Goal: Task Accomplishment & Management: Use online tool/utility

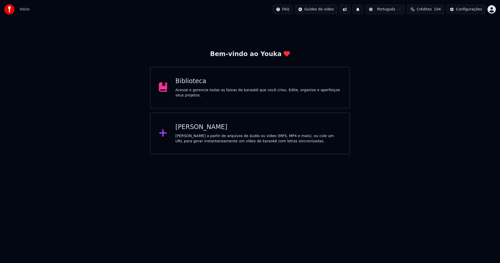
click at [198, 127] on div "[PERSON_NAME]" at bounding box center [258, 127] width 166 height 8
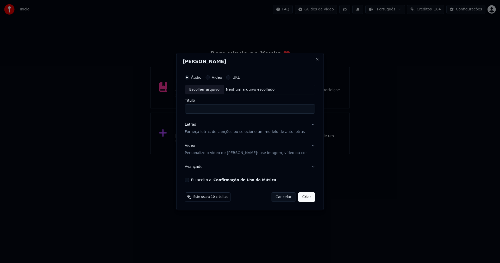
click at [212, 90] on div "Escolher arquivo" at bounding box center [204, 89] width 39 height 9
type input "**********"
click at [193, 124] on div "Letras" at bounding box center [190, 124] width 11 height 5
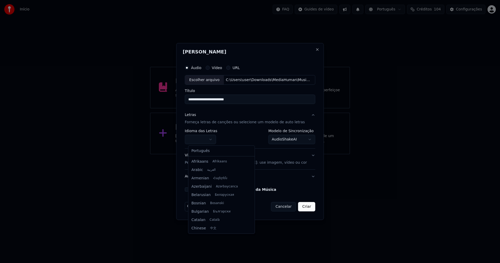
click at [198, 136] on body "**********" at bounding box center [250, 77] width 500 height 154
select select "**"
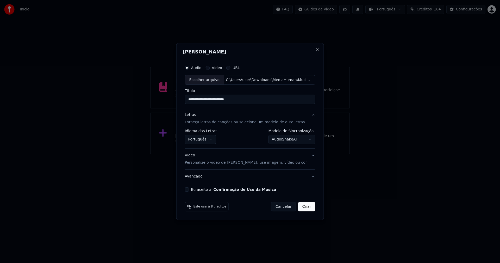
click at [283, 141] on body "**********" at bounding box center [250, 77] width 500 height 154
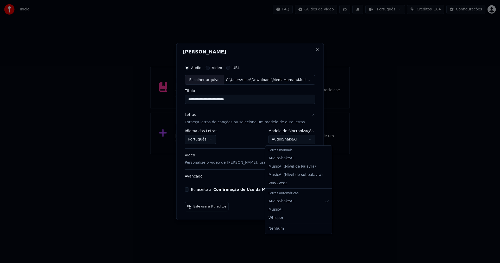
click at [283, 150] on div "Letras manuais" at bounding box center [298, 150] width 65 height 7
select select "**********"
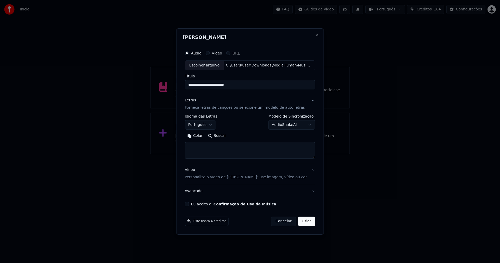
click at [203, 132] on button "Colar" at bounding box center [195, 136] width 21 height 8
click at [192, 204] on div "Eu aceito a Confirmação de Uso da Música" at bounding box center [250, 204] width 130 height 4
drag, startPoint x: 302, startPoint y: 222, endPoint x: 310, endPoint y: 220, distance: 8.6
click at [303, 222] on button "Criar" at bounding box center [306, 220] width 17 height 9
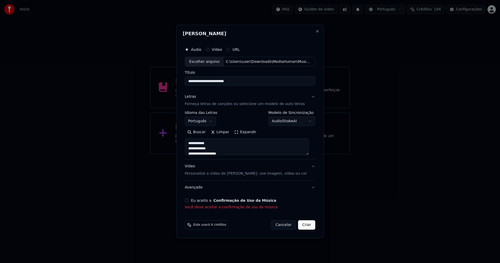
click at [189, 201] on button "Eu aceito a Confirmação de Uso da Música" at bounding box center [187, 200] width 4 height 4
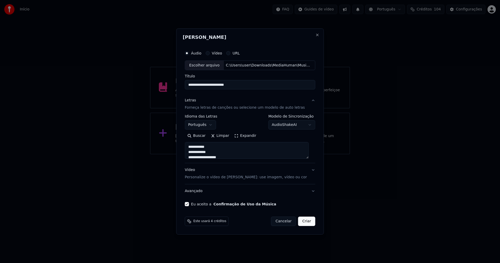
click at [306, 222] on button "Criar" at bounding box center [306, 220] width 17 height 9
type textarea "**********"
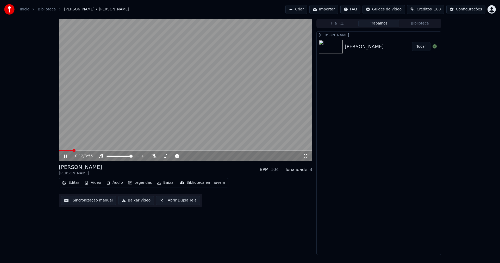
click at [65, 155] on icon at bounding box center [65, 155] width 3 height 3
click at [118, 184] on button "Áudio" at bounding box center [114, 182] width 21 height 7
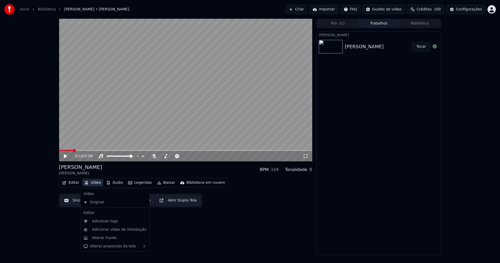
click at [93, 182] on button "Vídeo" at bounding box center [92, 182] width 21 height 7
click at [92, 183] on button "Vídeo" at bounding box center [92, 182] width 21 height 7
click at [104, 220] on div "Adicionar logo" at bounding box center [105, 220] width 26 height 5
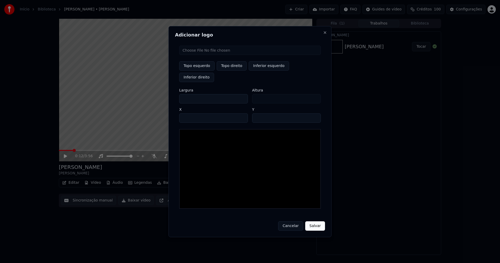
click at [204, 55] on input "file" at bounding box center [250, 50] width 142 height 9
type input "**********"
click at [232, 71] on button "Topo direito" at bounding box center [232, 65] width 30 height 9
type input "****"
drag, startPoint x: 188, startPoint y: 94, endPoint x: 179, endPoint y: 94, distance: 9.4
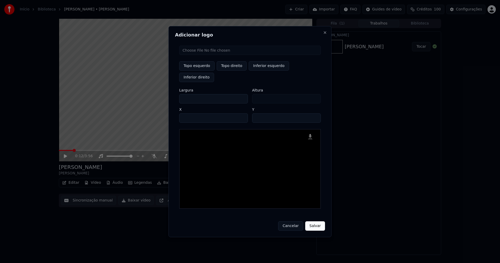
click at [180, 94] on div "Topo esquerdo Topo direito Inferior esquerdo Inferior direito Largura *** Altur…" at bounding box center [250, 126] width 150 height 171
type input "**"
type input "***"
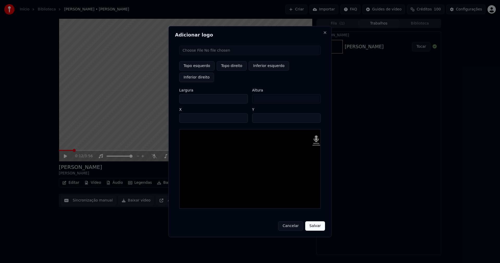
type input "***"
click at [190, 113] on input "****" at bounding box center [213, 117] width 69 height 9
type input "****"
click at [257, 113] on input "**" at bounding box center [286, 117] width 69 height 9
type input "**"
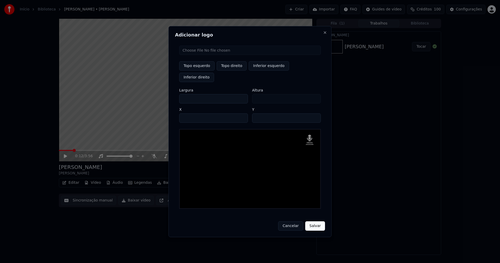
click at [317, 221] on button "Salvar" at bounding box center [315, 225] width 20 height 9
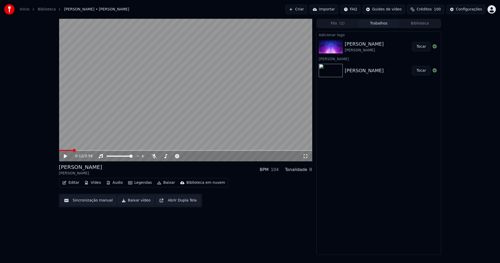
click at [93, 185] on button "Vídeo" at bounding box center [92, 182] width 21 height 7
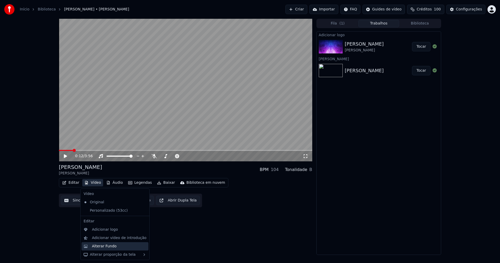
click at [108, 245] on div "Alterar Fundo" at bounding box center [104, 245] width 25 height 5
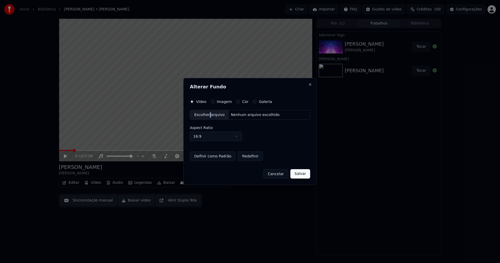
click at [208, 115] on div "Escolher arquivo" at bounding box center [209, 114] width 39 height 9
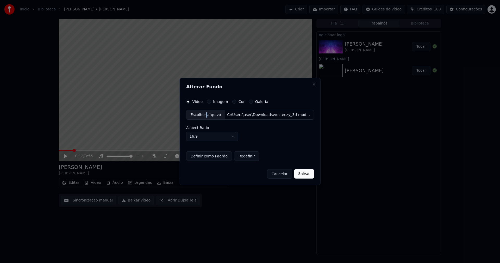
click at [307, 173] on button "Salvar" at bounding box center [304, 173] width 20 height 9
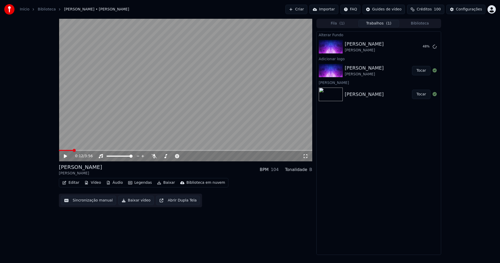
click at [67, 155] on icon at bounding box center [69, 156] width 12 height 4
click at [95, 184] on button "Vídeo" at bounding box center [92, 182] width 21 height 7
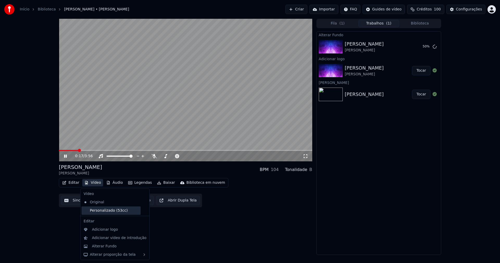
click at [93, 212] on div "Personalizado (53cc)" at bounding box center [110, 210] width 59 height 8
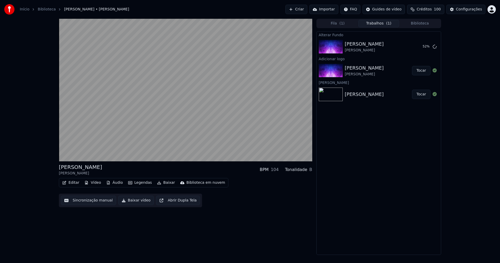
click at [95, 185] on button "Vídeo" at bounding box center [92, 182] width 21 height 7
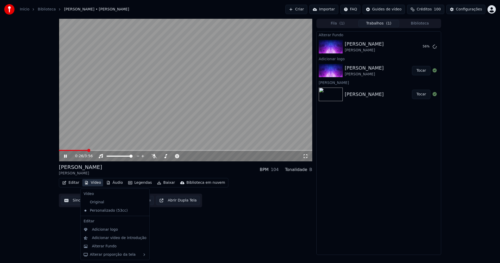
click at [66, 157] on icon at bounding box center [65, 155] width 3 height 3
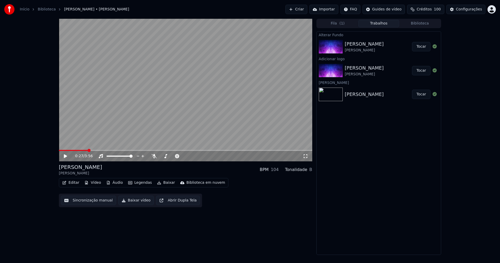
click at [65, 156] on icon at bounding box center [65, 156] width 3 height 4
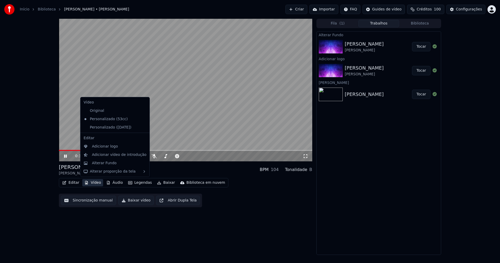
click at [91, 184] on button "Vídeo" at bounding box center [92, 182] width 21 height 7
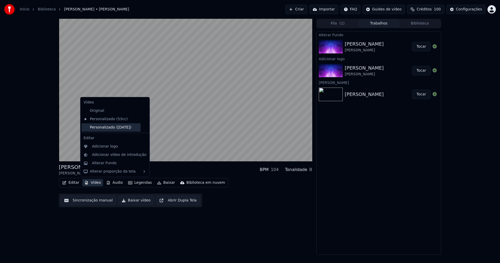
click at [98, 129] on div "Personalizado (c3ac)" at bounding box center [110, 127] width 59 height 8
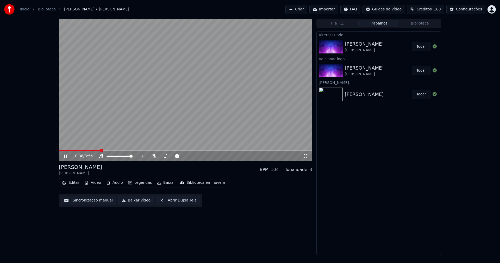
click at [305, 157] on icon at bounding box center [305, 156] width 5 height 4
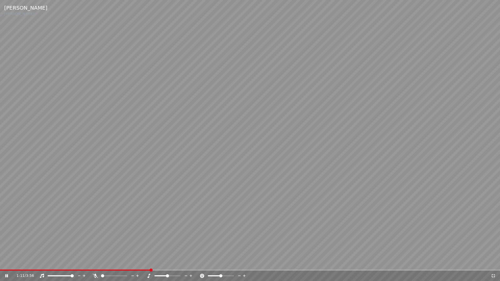
click at [493, 262] on icon at bounding box center [492, 276] width 5 height 4
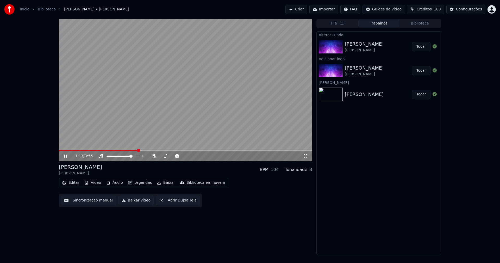
click at [66, 156] on icon at bounding box center [65, 155] width 3 height 3
click at [139, 201] on button "Baixar vídeo" at bounding box center [136, 200] width 36 height 9
click at [89, 183] on button "Vídeo" at bounding box center [92, 182] width 21 height 7
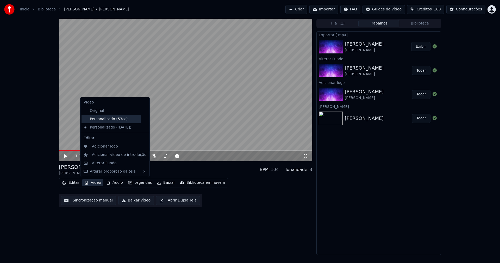
click at [100, 121] on div "Personalizado (53cc)" at bounding box center [110, 119] width 59 height 8
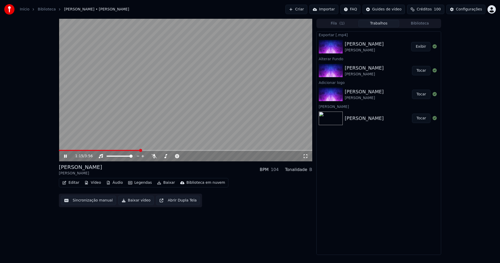
click at [65, 155] on icon at bounding box center [65, 155] width 3 height 3
click at [93, 183] on button "Vídeo" at bounding box center [92, 182] width 21 height 7
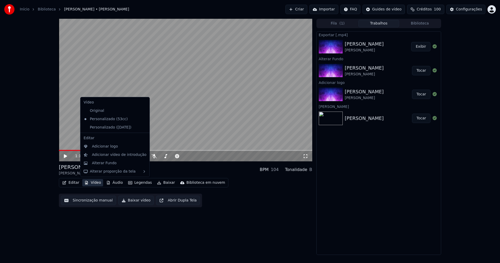
click at [143, 127] on icon at bounding box center [145, 127] width 4 height 4
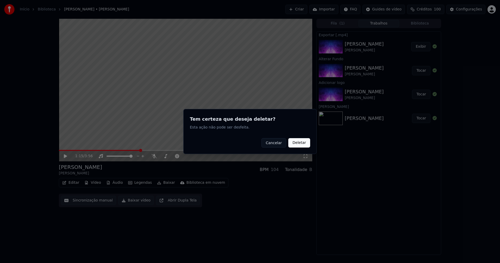
click at [301, 140] on button "Deletar" at bounding box center [299, 142] width 22 height 9
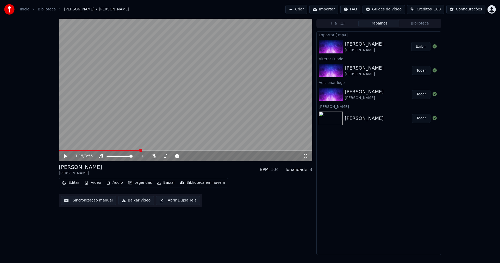
click at [93, 183] on button "Vídeo" at bounding box center [92, 182] width 21 height 7
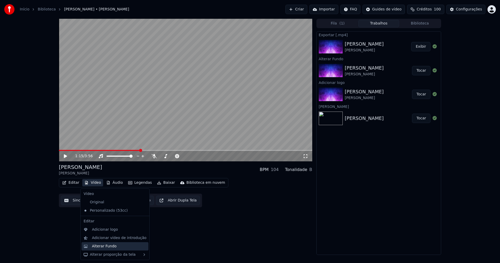
click at [109, 247] on div "Alterar Fundo" at bounding box center [104, 245] width 25 height 5
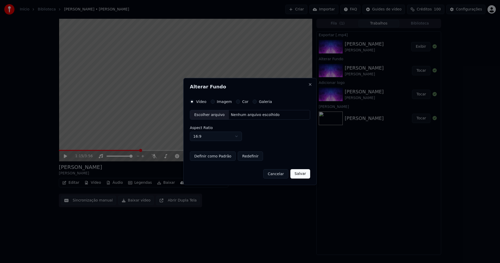
click at [212, 116] on div "Escolher arquivo" at bounding box center [209, 114] width 39 height 9
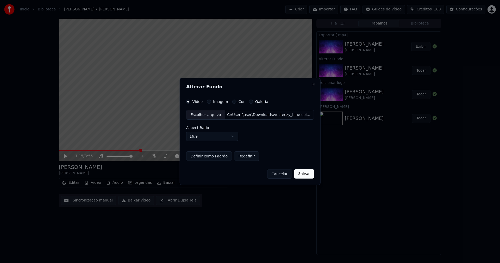
click at [299, 174] on button "Salvar" at bounding box center [304, 173] width 20 height 9
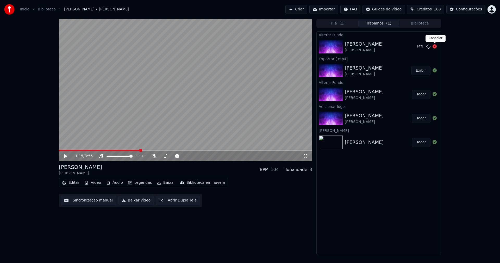
click at [434, 48] on icon at bounding box center [434, 46] width 4 height 4
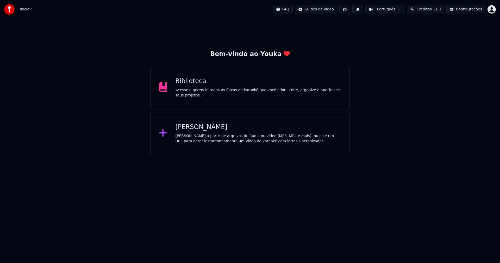
click at [188, 82] on div "Biblioteca" at bounding box center [258, 81] width 166 height 8
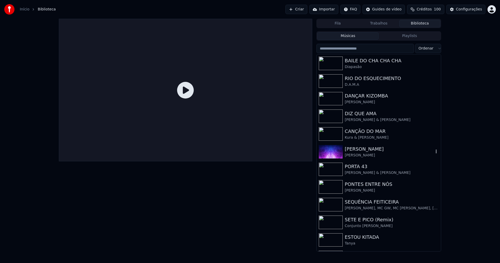
click at [361, 148] on div "LINDA LINDA" at bounding box center [389, 148] width 89 height 7
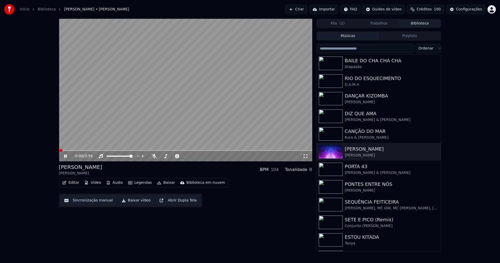
click at [67, 156] on icon at bounding box center [69, 156] width 12 height 4
click at [95, 184] on button "Vídeo" at bounding box center [92, 182] width 21 height 7
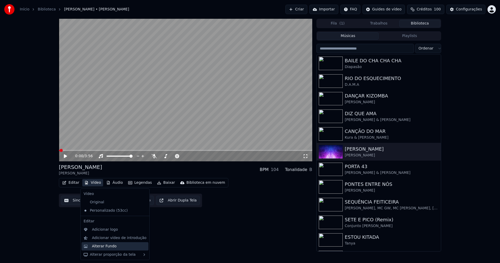
click at [108, 244] on div "Alterar Fundo" at bounding box center [104, 245] width 25 height 5
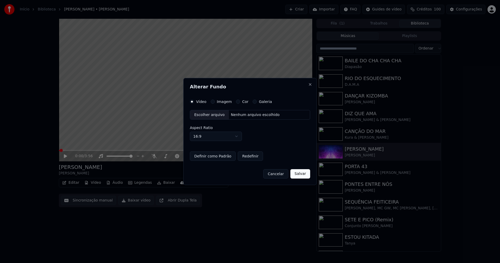
click at [209, 115] on div "Escolher arquivo" at bounding box center [209, 114] width 39 height 9
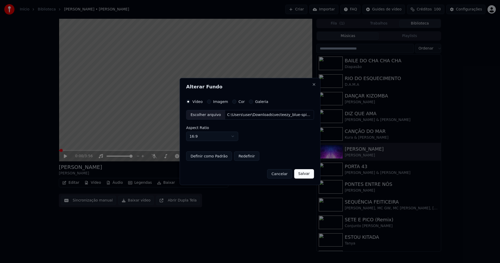
click at [304, 175] on button "Salvar" at bounding box center [304, 173] width 20 height 9
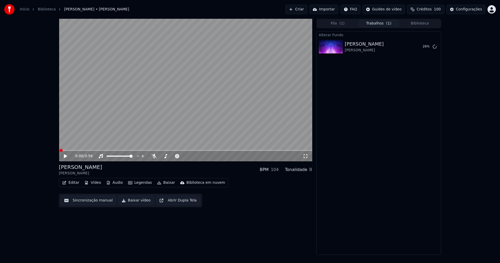
click at [115, 184] on button "Áudio" at bounding box center [114, 182] width 21 height 7
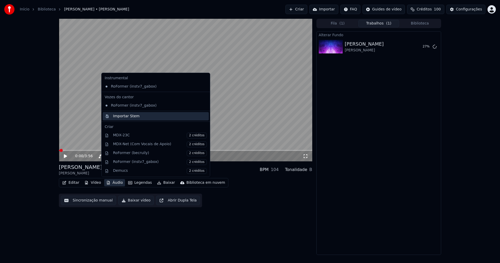
click at [123, 116] on div "Importar Stem" at bounding box center [126, 116] width 27 height 5
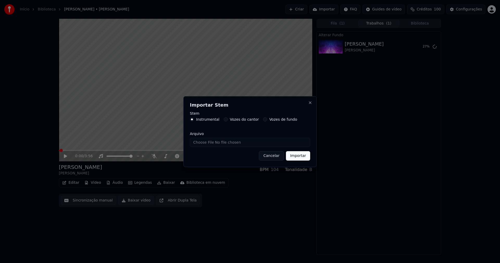
click at [208, 142] on input "Arquivo" at bounding box center [250, 141] width 120 height 9
type input "**********"
click at [296, 159] on button "Importar" at bounding box center [298, 155] width 24 height 9
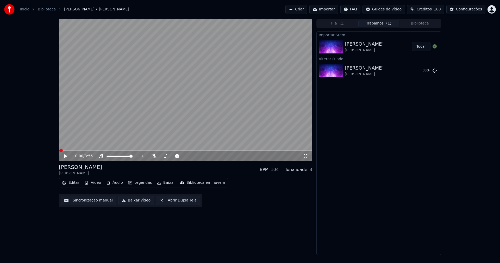
click at [65, 157] on icon at bounding box center [65, 156] width 3 height 4
click at [114, 182] on button "Áudio" at bounding box center [114, 182] width 21 height 7
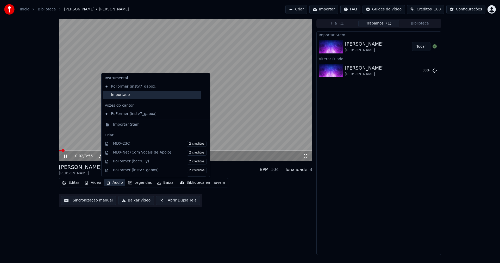
click at [108, 95] on div "Importado" at bounding box center [152, 95] width 98 height 8
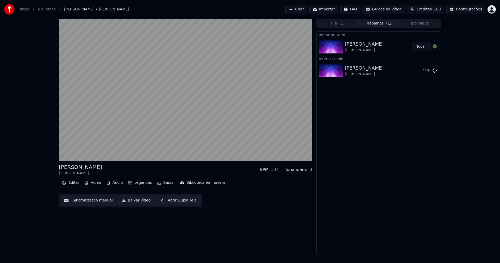
click at [365, 160] on div "Importar Stem LINDA LINDA Eduardo Costa Tocar Alterar Fundo LINDA LINDA Eduardo…" at bounding box center [378, 142] width 125 height 223
click at [284, 7] on div "Início Biblioteca LINDA LINDA • Eduardo Costa Criar Importar FAQ Guides de víde…" at bounding box center [250, 9] width 500 height 19
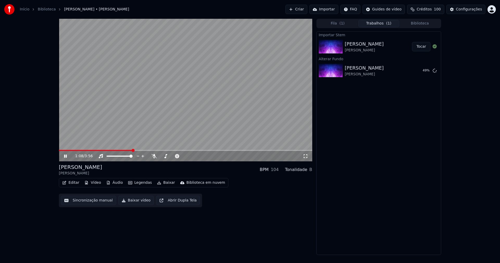
click at [78, 184] on button "Editar" at bounding box center [70, 182] width 21 height 7
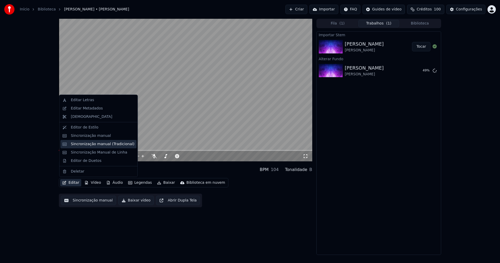
click at [84, 145] on div "Sincronização manual (Tradicional)" at bounding box center [103, 143] width 64 height 5
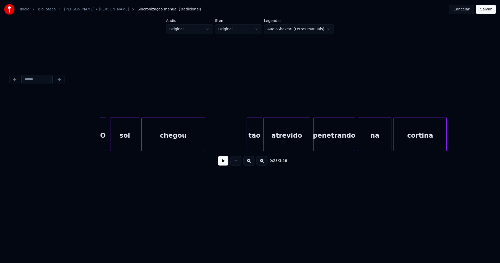
scroll to position [0, 1104]
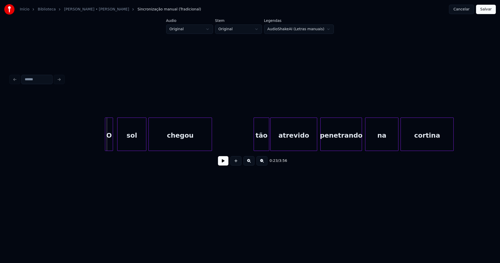
click at [106, 145] on div at bounding box center [106, 134] width 2 height 33
click at [223, 162] on button at bounding box center [223, 160] width 10 height 9
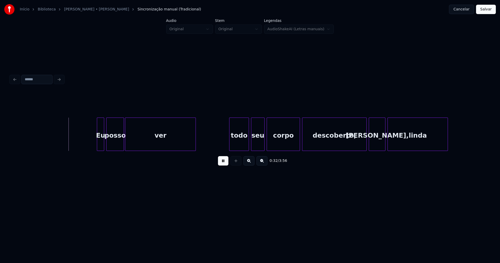
scroll to position [0, 1616]
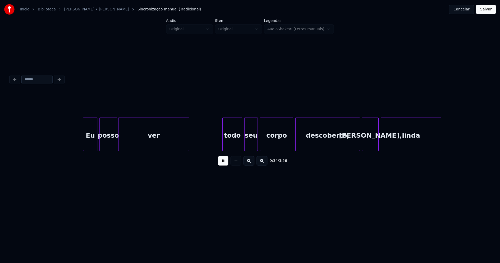
click at [84, 143] on div at bounding box center [84, 134] width 2 height 33
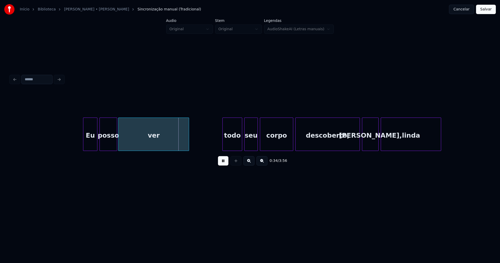
click at [225, 162] on button at bounding box center [223, 160] width 10 height 9
click at [91, 143] on div "Eu" at bounding box center [90, 135] width 14 height 35
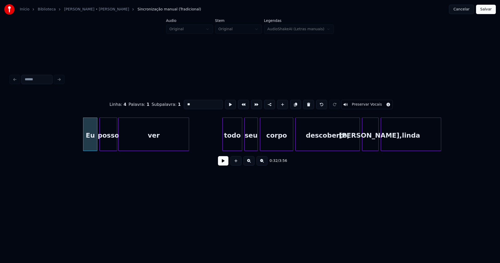
click at [191, 101] on input "**" at bounding box center [203, 104] width 39 height 9
type input "****"
click at [225, 164] on button at bounding box center [223, 160] width 10 height 9
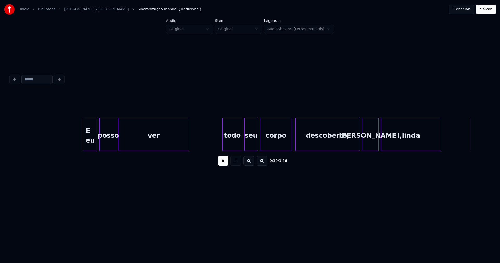
click at [291, 140] on div at bounding box center [291, 134] width 2 height 33
click at [234, 146] on div "todo" at bounding box center [232, 135] width 19 height 35
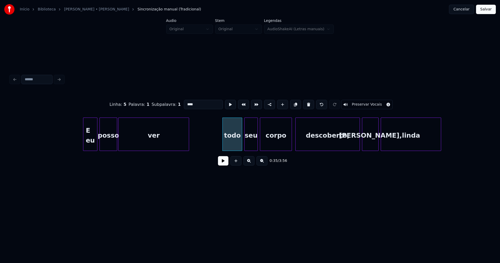
click at [185, 102] on input "****" at bounding box center [203, 104] width 39 height 9
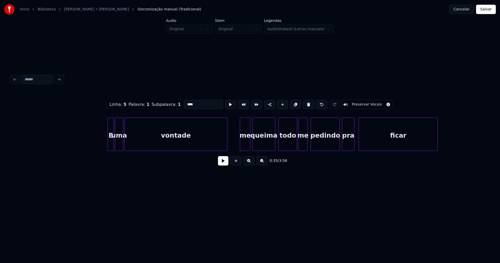
scroll to position [0, 2086]
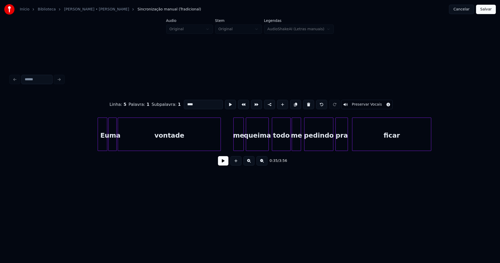
click at [98, 144] on div at bounding box center [99, 134] width 2 height 33
type input "****"
drag, startPoint x: 83, startPoint y: 136, endPoint x: 98, endPoint y: 142, distance: 16.5
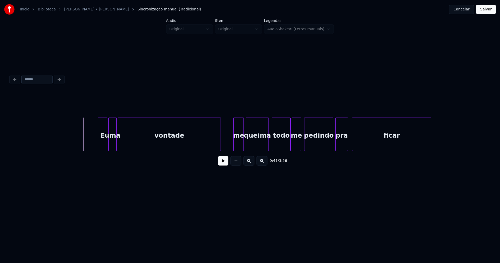
click at [224, 164] on button at bounding box center [223, 160] width 10 height 9
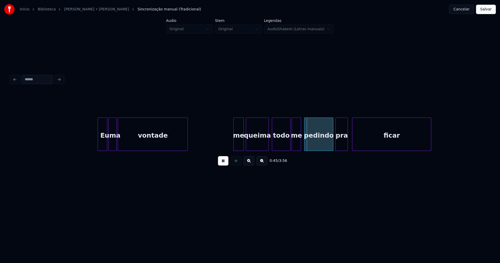
click at [187, 148] on div "vontade" at bounding box center [153, 133] width 70 height 33
click at [234, 147] on div "me" at bounding box center [235, 135] width 10 height 35
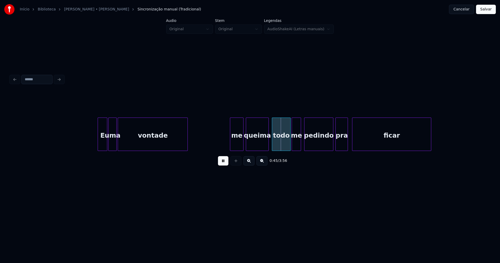
click at [243, 142] on div at bounding box center [243, 134] width 2 height 33
click at [236, 143] on div "me" at bounding box center [236, 135] width 13 height 35
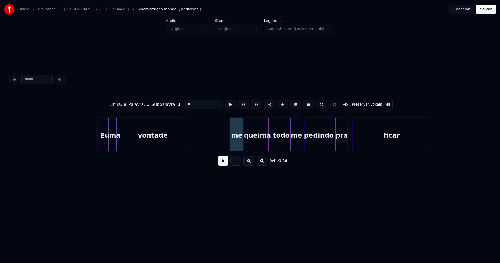
click at [187, 102] on input "**" at bounding box center [203, 104] width 39 height 9
click at [287, 145] on div at bounding box center [287, 134] width 2 height 33
type input "**"
click at [222, 165] on button at bounding box center [223, 160] width 10 height 9
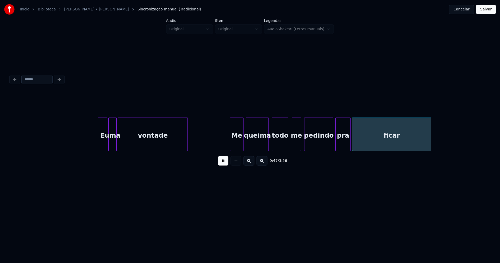
click at [349, 143] on div at bounding box center [350, 134] width 2 height 33
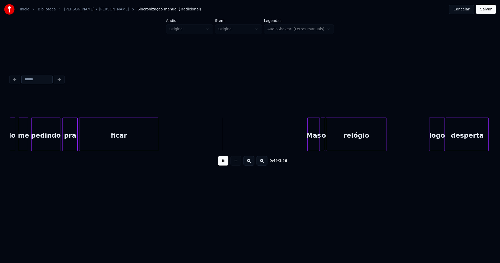
scroll to position [0, 2393]
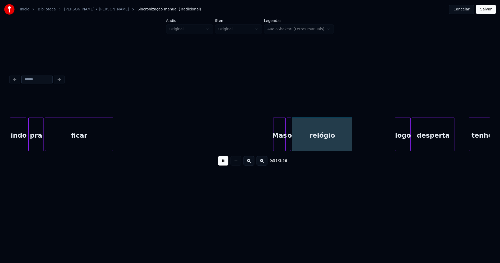
click at [112, 147] on div at bounding box center [112, 134] width 2 height 33
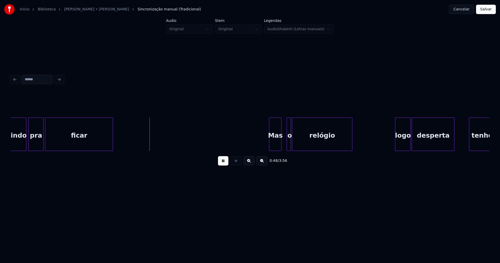
click at [276, 145] on div "Mas" at bounding box center [275, 135] width 12 height 35
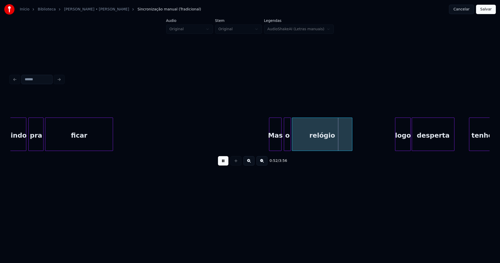
click at [284, 144] on div at bounding box center [285, 134] width 2 height 33
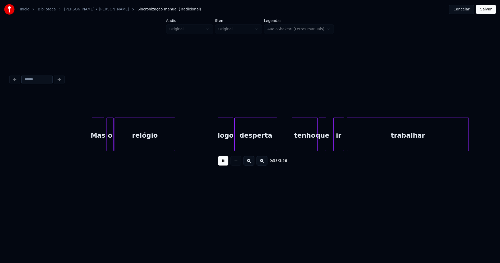
scroll to position [0, 2625]
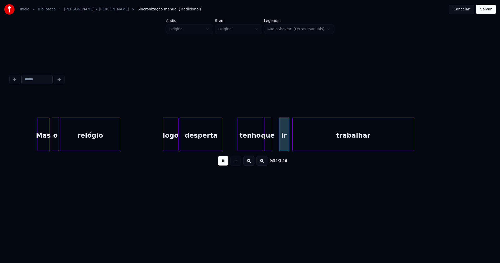
click at [170, 144] on div "logo" at bounding box center [170, 135] width 15 height 35
click at [157, 147] on div at bounding box center [158, 134] width 2 height 33
click at [164, 144] on div "logo" at bounding box center [167, 135] width 21 height 35
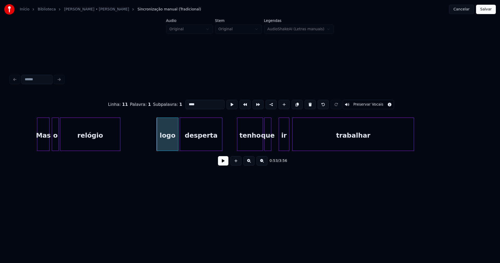
click at [187, 103] on input "****" at bounding box center [204, 104] width 39 height 9
click at [186, 102] on input "****" at bounding box center [204, 104] width 39 height 9
type input "****"
click at [220, 162] on button at bounding box center [223, 160] width 10 height 9
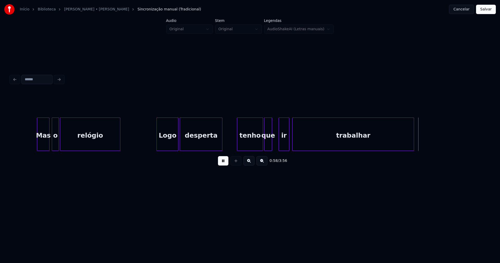
click at [271, 142] on div at bounding box center [271, 134] width 2 height 33
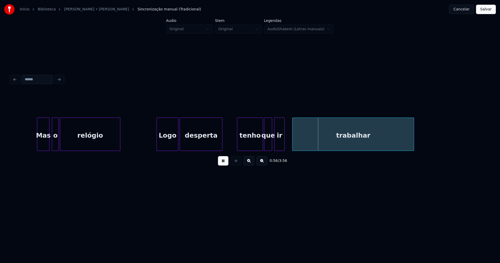
click at [278, 143] on div "ir" at bounding box center [279, 135] width 10 height 35
click at [484, 12] on button "Salvar" at bounding box center [486, 9] width 20 height 9
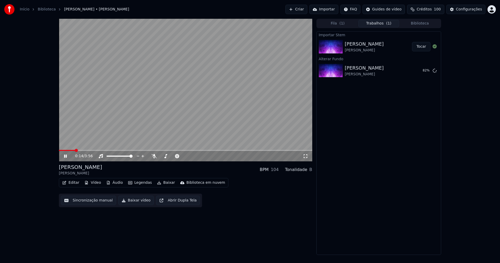
click at [66, 156] on icon at bounding box center [69, 156] width 12 height 4
click at [74, 181] on button "Editar" at bounding box center [70, 182] width 21 height 7
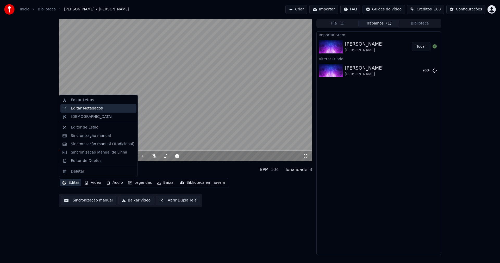
click at [92, 109] on div "Editar Metadados" at bounding box center [87, 108] width 32 height 5
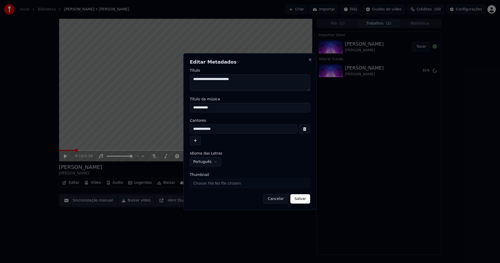
click at [201, 181] on input "Thumbnail" at bounding box center [250, 182] width 120 height 9
type input "**********"
click at [300, 199] on button "Salvar" at bounding box center [300, 198] width 20 height 9
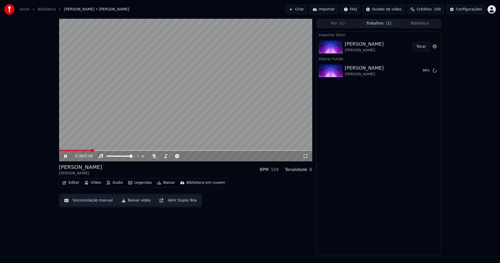
click at [69, 180] on button "Editar" at bounding box center [70, 182] width 21 height 7
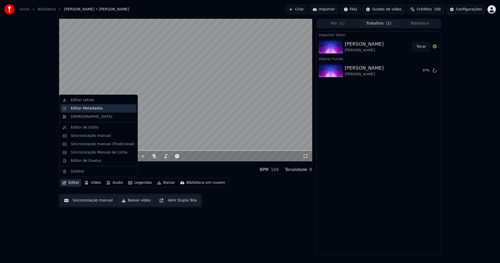
click at [84, 110] on div "Editar Metadados" at bounding box center [87, 108] width 32 height 5
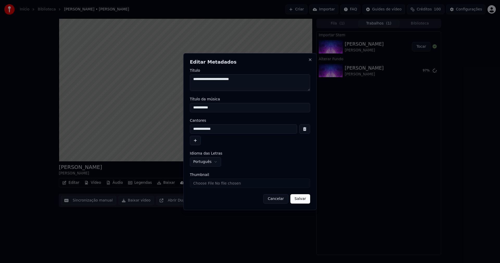
click at [280, 200] on button "Cancelar" at bounding box center [275, 198] width 25 height 9
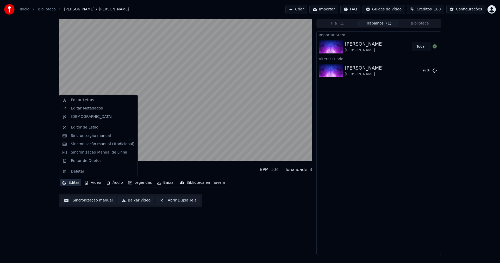
click at [72, 180] on button "Editar" at bounding box center [70, 182] width 21 height 7
click at [85, 145] on div "Sincronização manual (Tradicional)" at bounding box center [103, 143] width 64 height 5
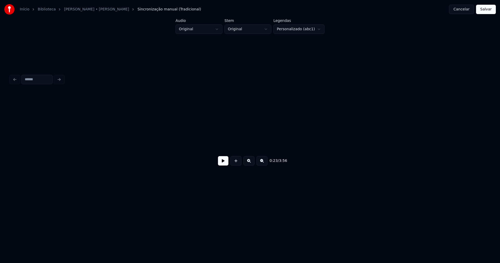
scroll to position [0, 1199]
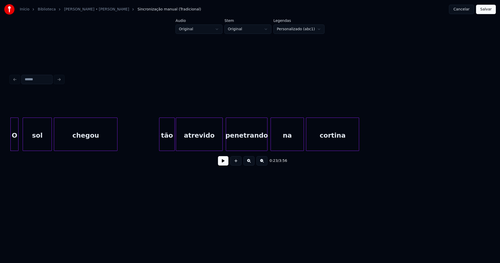
click at [166, 143] on div "tão" at bounding box center [166, 135] width 15 height 35
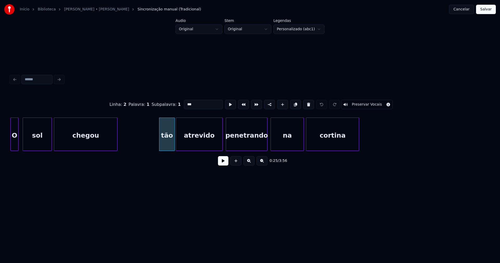
click at [185, 101] on input "***" at bounding box center [203, 104] width 39 height 9
click at [428, 70] on div "Linha : 2 Palavra : 1 Subpalavra : 1 *** Preservar Vocais 0:23 / 3:56" at bounding box center [249, 121] width 483 height 103
click at [200, 106] on input "***" at bounding box center [203, 104] width 39 height 9
click at [173, 144] on div "tão" at bounding box center [166, 135] width 15 height 35
click at [185, 101] on input "***" at bounding box center [203, 104] width 39 height 9
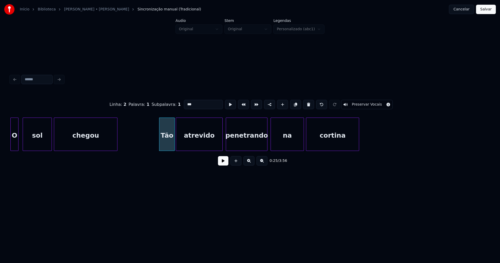
type input "***"
click at [488, 10] on button "Salvar" at bounding box center [486, 9] width 20 height 9
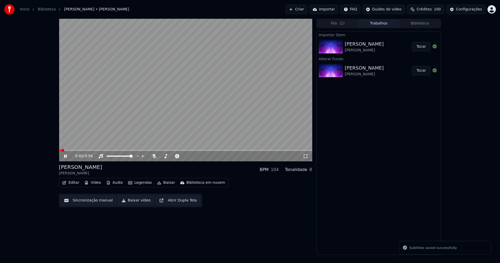
click at [304, 155] on icon at bounding box center [305, 156] width 5 height 4
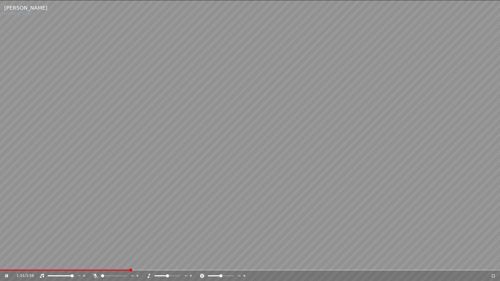
drag, startPoint x: 491, startPoint y: 276, endPoint x: 498, endPoint y: 262, distance: 15.4
click at [492, 262] on icon at bounding box center [492, 276] width 5 height 4
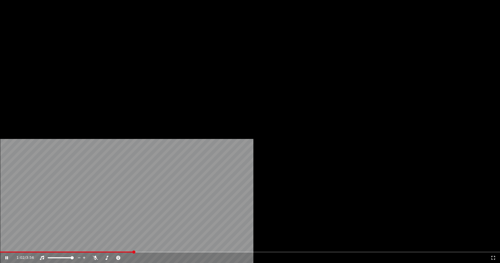
click at [94, 44] on button "Vídeo" at bounding box center [92, 39] width 21 height 7
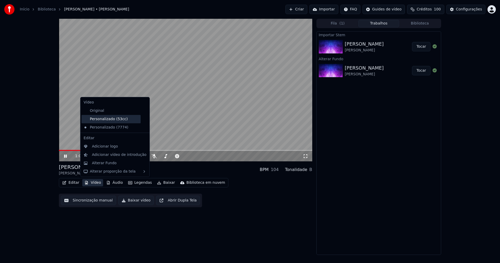
click at [108, 118] on div "Personalizado (53cc)" at bounding box center [110, 119] width 59 height 8
click at [95, 181] on button "Vídeo" at bounding box center [92, 182] width 21 height 7
click at [143, 127] on icon at bounding box center [146, 127] width 6 height 4
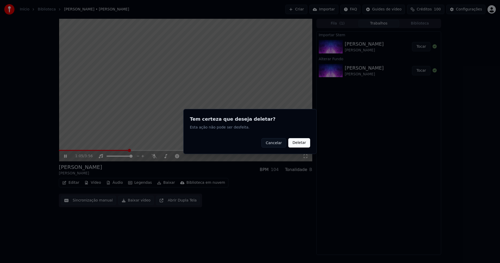
click at [301, 144] on button "Deletar" at bounding box center [299, 142] width 22 height 9
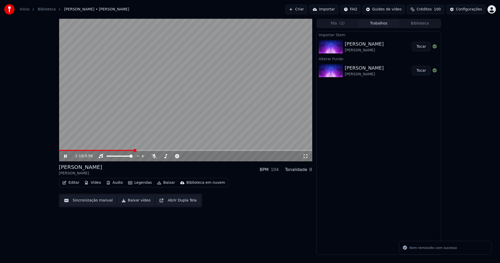
click at [72, 182] on button "Editar" at bounding box center [70, 182] width 21 height 7
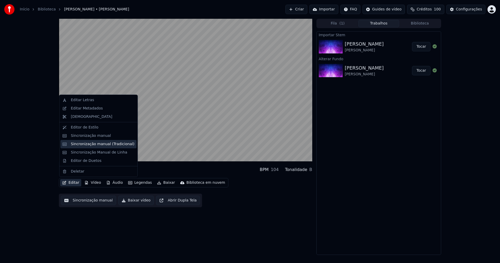
click at [92, 143] on div "Sincronização manual (Tradicional)" at bounding box center [103, 143] width 64 height 5
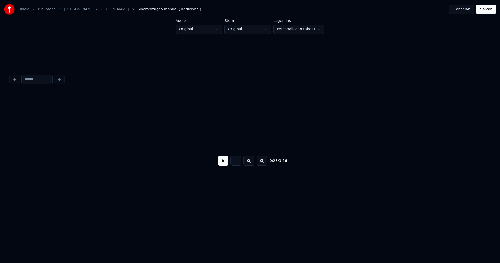
scroll to position [0, 1199]
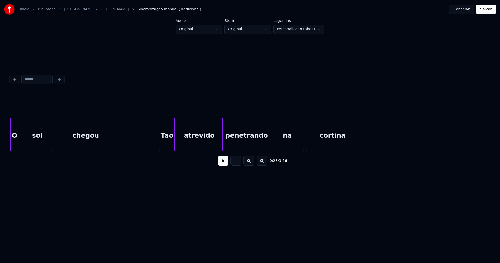
drag, startPoint x: 72, startPoint y: 153, endPoint x: 93, endPoint y: 153, distance: 20.3
click at [93, 151] on div "O sol chegou Tão atrevido penetrando na cortina" at bounding box center [249, 133] width 479 height 33
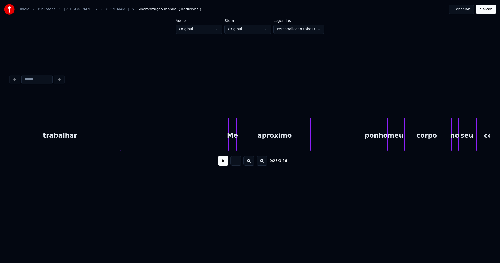
scroll to position [0, 2986]
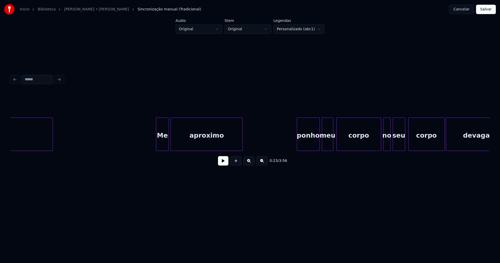
click at [156, 143] on div at bounding box center [157, 134] width 2 height 33
drag, startPoint x: 222, startPoint y: 165, endPoint x: 175, endPoint y: 160, distance: 47.1
click at [222, 165] on button at bounding box center [223, 160] width 10 height 9
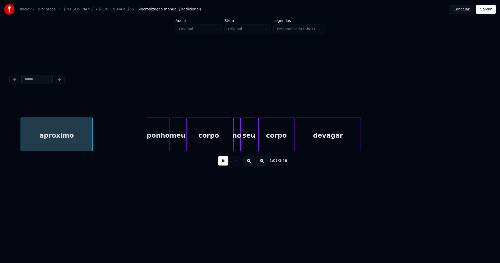
scroll to position [0, 3177]
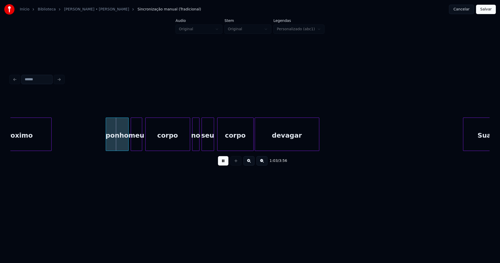
click at [223, 163] on button at bounding box center [223, 160] width 10 height 9
click at [187, 145] on div at bounding box center [188, 134] width 2 height 33
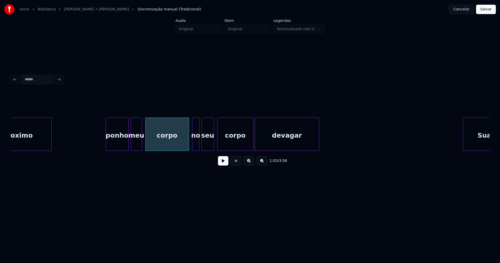
click at [118, 145] on div "ponho" at bounding box center [117, 135] width 22 height 35
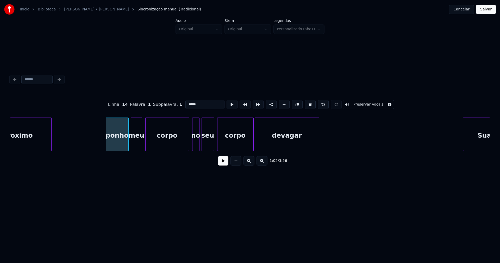
click at [187, 103] on input "*****" at bounding box center [204, 104] width 39 height 9
type input "*****"
click at [225, 164] on button at bounding box center [223, 160] width 10 height 9
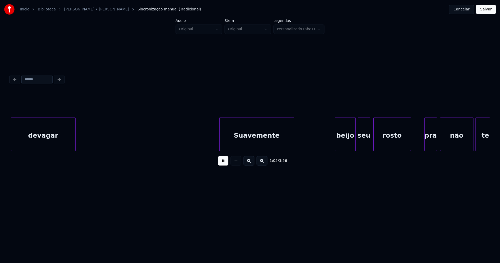
scroll to position [0, 3427]
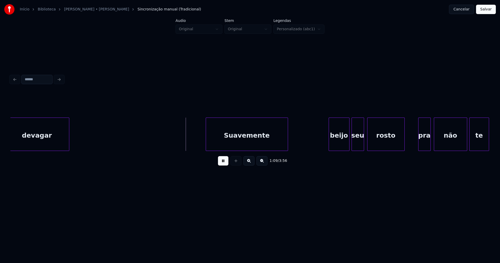
click at [206, 144] on div at bounding box center [207, 134] width 2 height 33
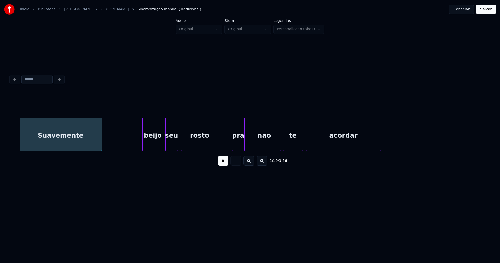
scroll to position [0, 3667]
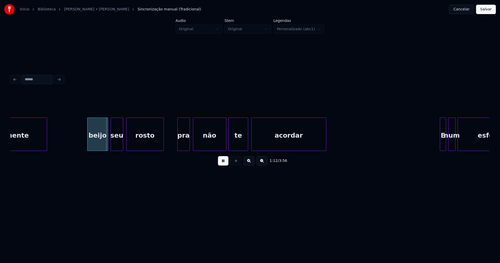
click at [97, 143] on div "beijo" at bounding box center [97, 135] width 20 height 35
click at [95, 143] on div "beijo" at bounding box center [97, 135] width 20 height 35
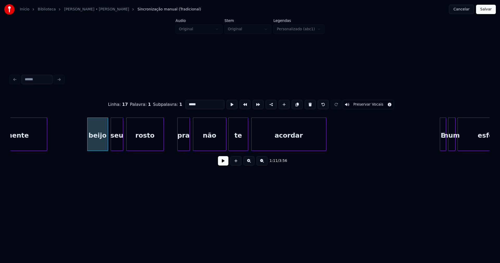
click at [187, 102] on input "*****" at bounding box center [204, 104] width 39 height 9
type input "*****"
click at [225, 163] on button at bounding box center [223, 160] width 10 height 9
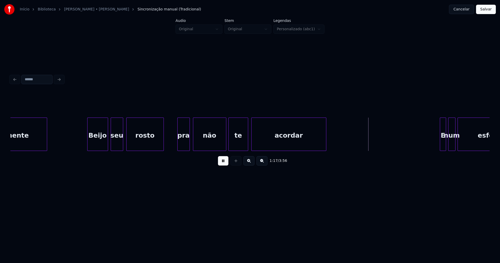
click at [226, 162] on button at bounding box center [223, 160] width 10 height 9
click at [167, 149] on div "Suavemente Beijo seu rosto pra não te acordar E num esforço" at bounding box center [249, 133] width 479 height 33
click at [160, 146] on div at bounding box center [160, 134] width 2 height 33
click at [167, 143] on div at bounding box center [167, 134] width 2 height 33
click at [182, 142] on div "pra" at bounding box center [178, 135] width 24 height 35
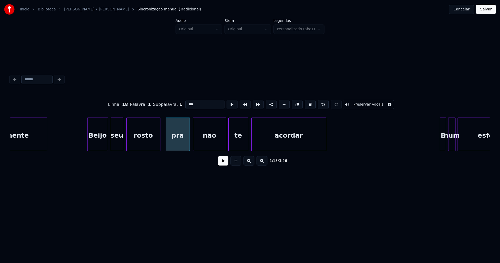
click at [185, 102] on input "***" at bounding box center [204, 104] width 39 height 9
type input "*********"
drag, startPoint x: 223, startPoint y: 164, endPoint x: 168, endPoint y: 135, distance: 62.9
click at [223, 164] on button at bounding box center [223, 160] width 10 height 9
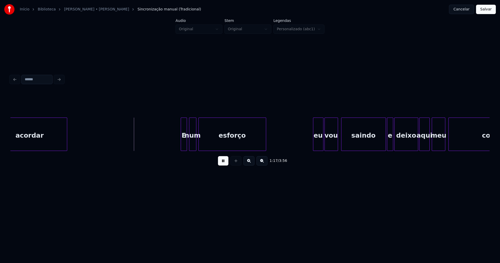
scroll to position [0, 3967]
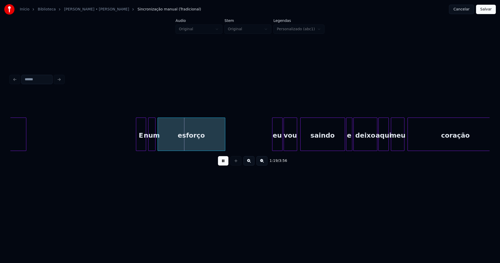
click at [136, 147] on div at bounding box center [137, 134] width 2 height 33
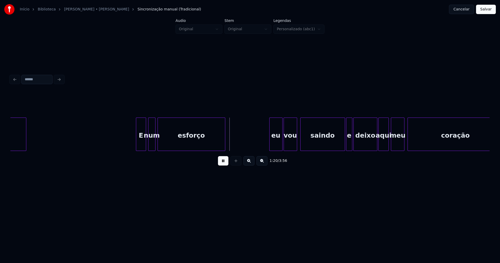
click at [271, 145] on div at bounding box center [270, 134] width 2 height 33
click at [275, 145] on div "eu" at bounding box center [275, 135] width 13 height 35
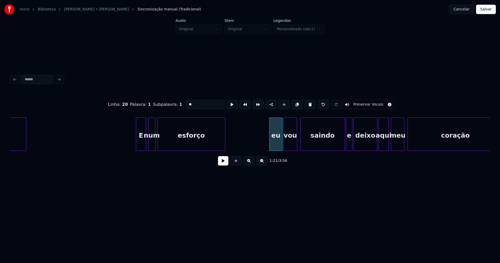
click at [187, 103] on input "**" at bounding box center [204, 104] width 39 height 9
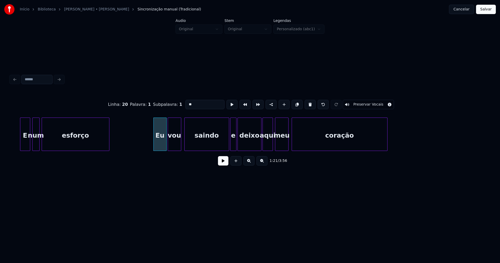
scroll to position [0, 4165]
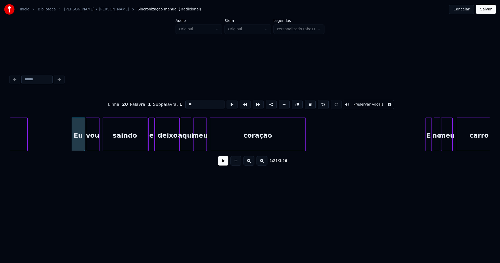
type input "**"
click at [225, 163] on button at bounding box center [223, 160] width 10 height 9
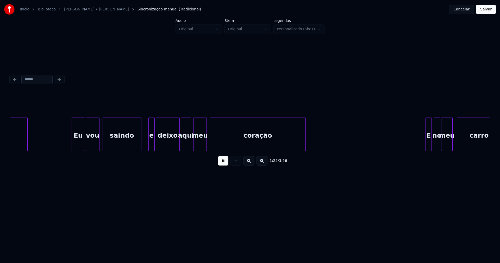
click at [140, 147] on div at bounding box center [141, 134] width 2 height 33
click at [145, 144] on div at bounding box center [146, 134] width 2 height 33
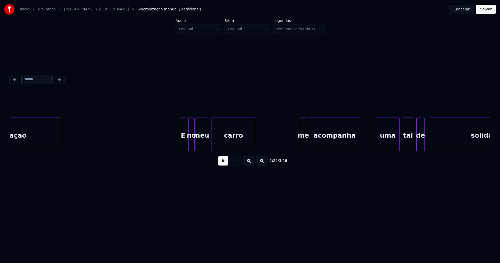
scroll to position [0, 4451]
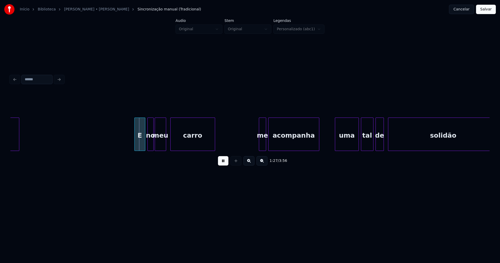
click at [135, 147] on div at bounding box center [136, 134] width 2 height 33
click at [258, 146] on div at bounding box center [258, 134] width 2 height 33
click at [263, 145] on div "me" at bounding box center [261, 135] width 9 height 35
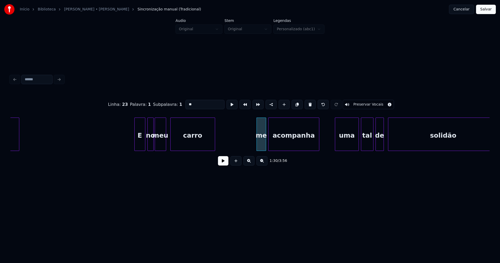
click at [188, 101] on input "**" at bounding box center [204, 104] width 39 height 9
type input "**"
click at [222, 162] on button at bounding box center [223, 160] width 10 height 9
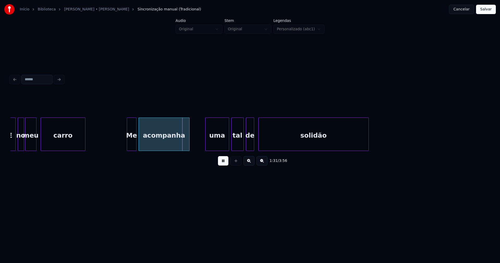
scroll to position [0, 4595]
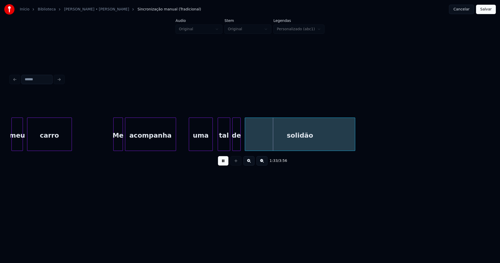
click at [201, 145] on div "uma" at bounding box center [200, 135] width 23 height 35
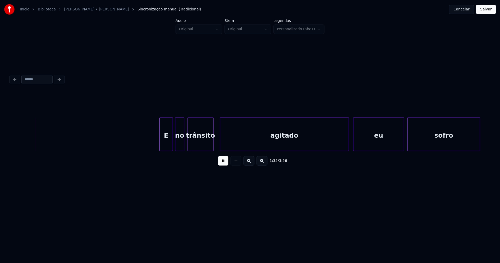
scroll to position [0, 4949]
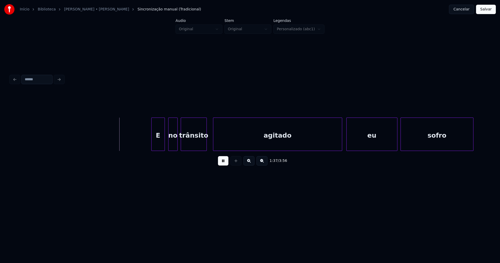
click at [162, 143] on div "E" at bounding box center [158, 135] width 13 height 35
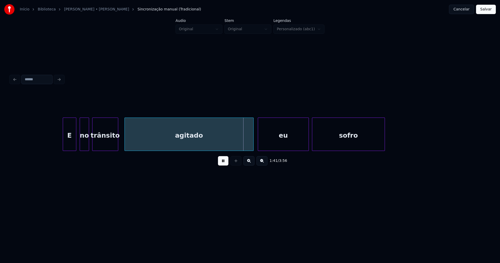
scroll to position [0, 5045]
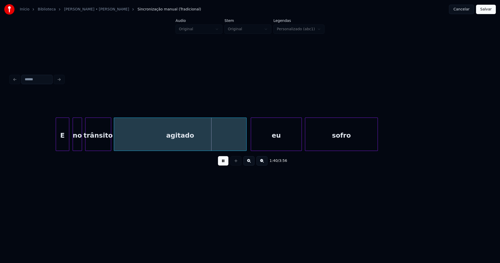
click at [114, 143] on div at bounding box center [115, 134] width 2 height 33
click at [242, 149] on div "E no trânsito agitado eu sofro" at bounding box center [249, 133] width 479 height 33
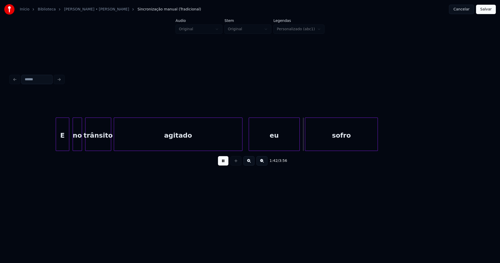
click at [273, 148] on div "eu" at bounding box center [274, 135] width 51 height 35
click at [303, 145] on div at bounding box center [303, 134] width 2 height 33
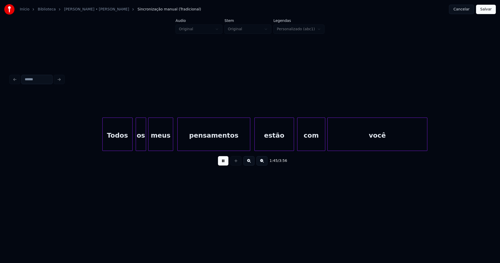
scroll to position [0, 5482]
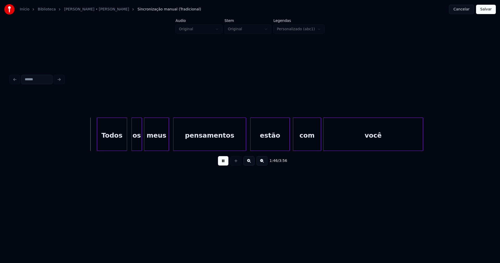
click at [113, 142] on div "Todos" at bounding box center [112, 135] width 30 height 35
click at [244, 144] on div at bounding box center [244, 134] width 2 height 33
click at [260, 144] on div "estão" at bounding box center [267, 135] width 39 height 35
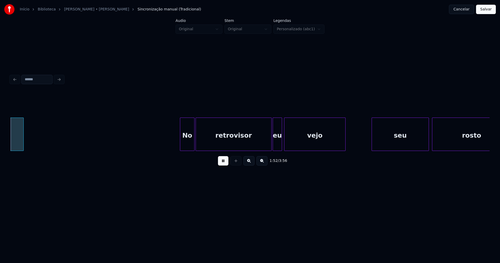
scroll to position [0, 5891]
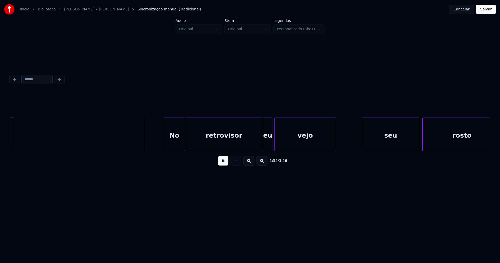
click at [165, 146] on div at bounding box center [165, 134] width 2 height 33
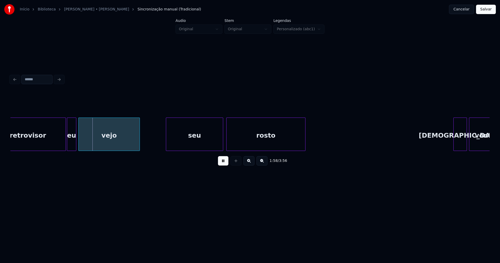
scroll to position [0, 6108]
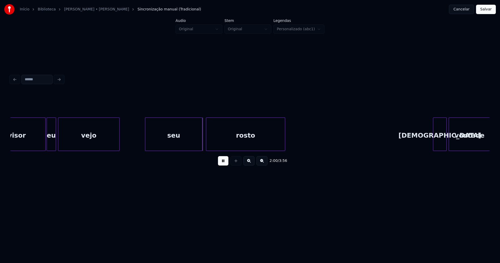
click at [164, 144] on div "seu" at bounding box center [173, 135] width 57 height 35
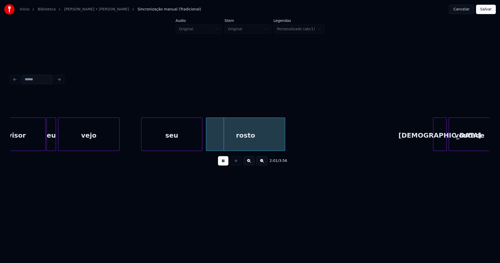
click at [142, 147] on div at bounding box center [142, 134] width 2 height 33
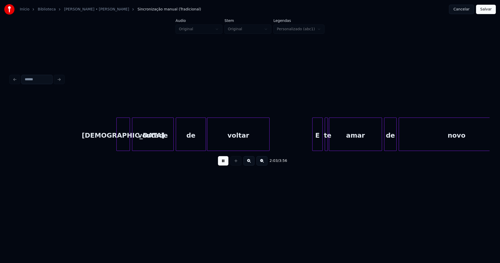
scroll to position [0, 6428]
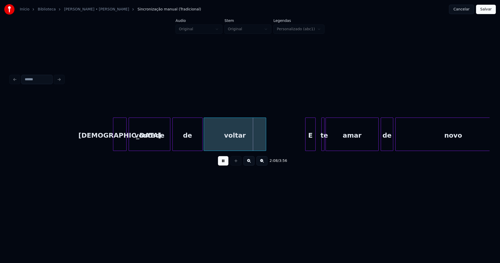
click at [310, 146] on div "E" at bounding box center [310, 135] width 10 height 35
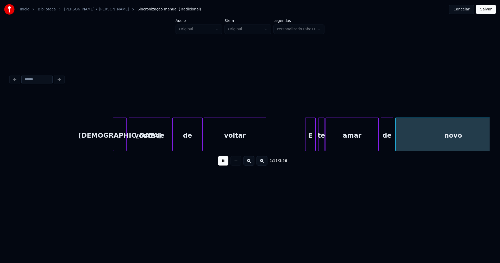
click at [318, 143] on div at bounding box center [319, 134] width 2 height 33
click at [336, 138] on div at bounding box center [337, 134] width 2 height 33
click at [332, 138] on div at bounding box center [332, 134] width 2 height 33
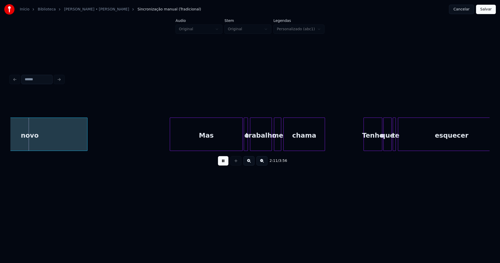
scroll to position [0, 6858]
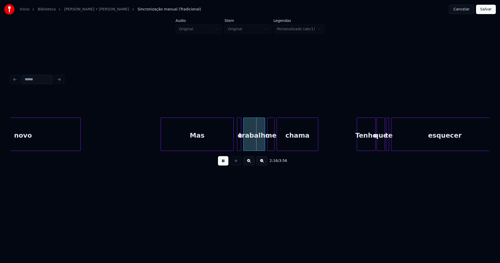
click at [196, 146] on div "Mas" at bounding box center [197, 135] width 72 height 35
click at [234, 144] on div at bounding box center [235, 134] width 2 height 33
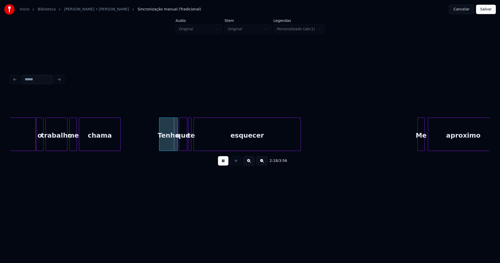
scroll to position [0, 7062]
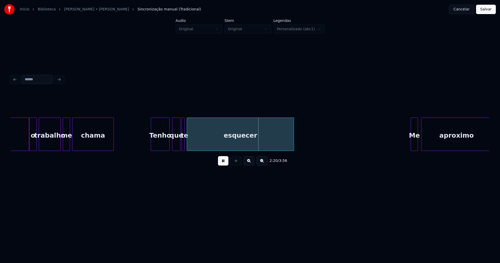
click at [160, 145] on div "Tenho" at bounding box center [160, 135] width 18 height 35
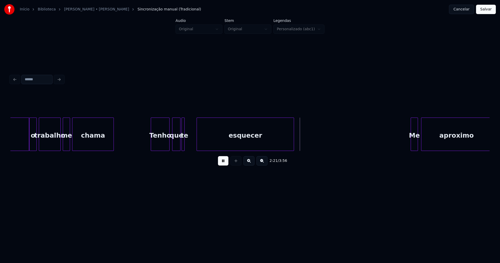
click at [198, 141] on div at bounding box center [198, 134] width 2 height 33
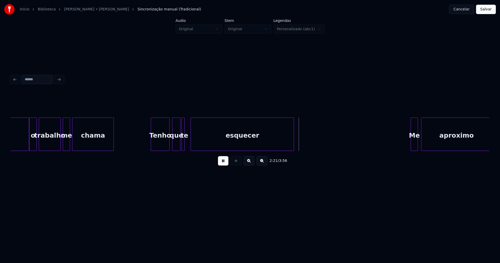
click at [191, 146] on div at bounding box center [192, 134] width 2 height 33
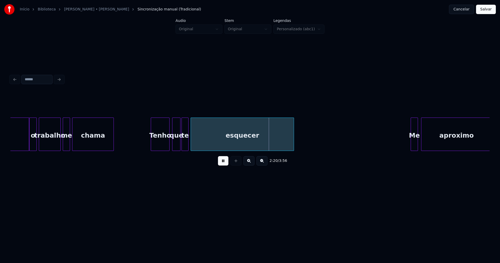
click at [187, 143] on div at bounding box center [188, 134] width 2 height 33
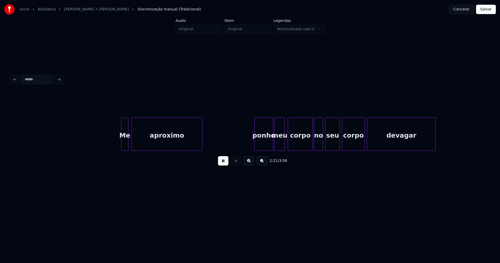
scroll to position [0, 7359]
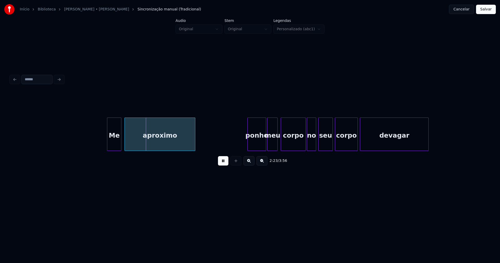
click at [108, 141] on div at bounding box center [108, 134] width 2 height 33
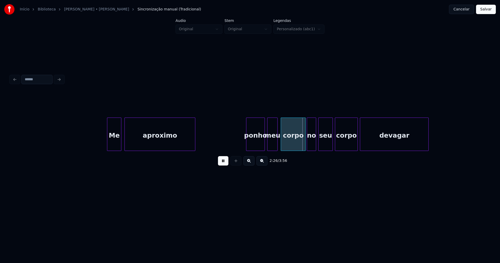
click at [257, 143] on div "ponho" at bounding box center [255, 135] width 18 height 35
click at [254, 143] on div "ponho" at bounding box center [255, 135] width 18 height 35
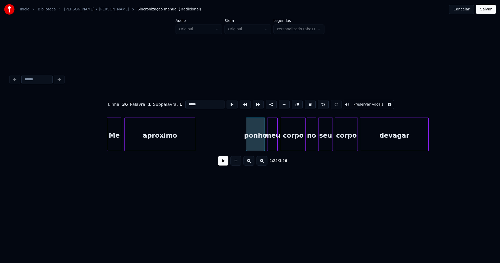
click at [187, 102] on input "*****" at bounding box center [204, 104] width 39 height 9
click at [301, 147] on div at bounding box center [302, 134] width 2 height 33
type input "*****"
click at [220, 165] on button at bounding box center [223, 160] width 10 height 9
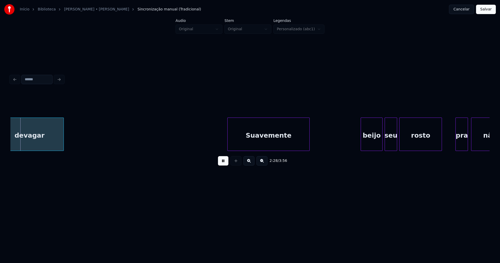
scroll to position [0, 7745]
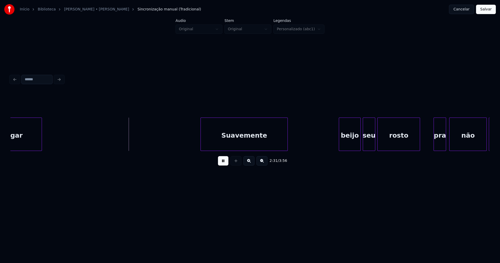
click at [201, 144] on div at bounding box center [202, 134] width 2 height 33
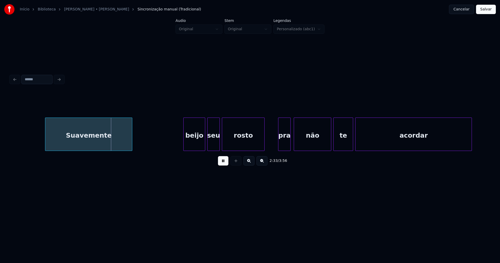
scroll to position [0, 7914]
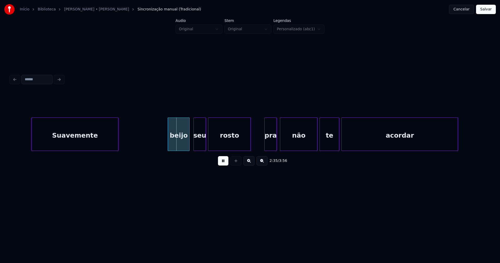
click at [179, 146] on div "beijo" at bounding box center [178, 135] width 21 height 35
click at [176, 146] on div "beijo" at bounding box center [178, 135] width 21 height 35
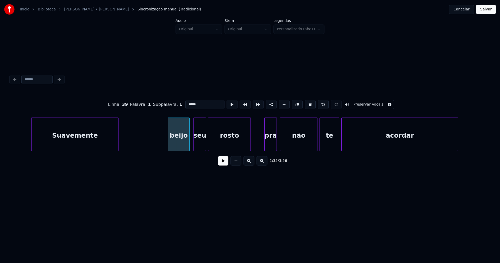
click at [188, 102] on input "*****" at bounding box center [204, 104] width 39 height 9
type input "*****"
click at [223, 165] on button at bounding box center [223, 160] width 10 height 9
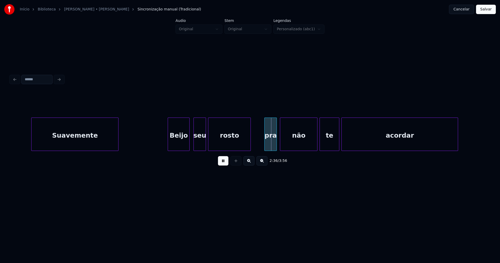
drag, startPoint x: 224, startPoint y: 161, endPoint x: 263, endPoint y: 151, distance: 40.6
click at [224, 161] on button at bounding box center [223, 160] width 10 height 9
click at [248, 143] on div at bounding box center [248, 134] width 2 height 33
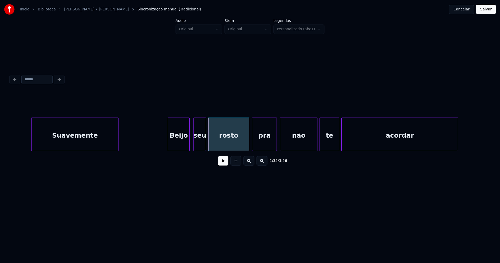
click at [253, 149] on div "Suavemente Beijo seu rosto pra não te acordar" at bounding box center [249, 133] width 479 height 33
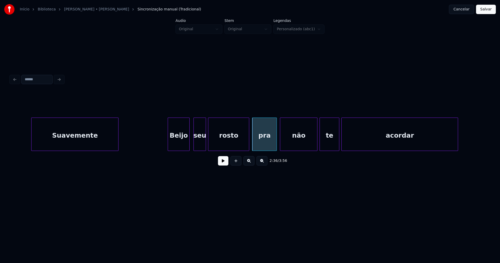
click at [225, 163] on button at bounding box center [223, 160] width 10 height 9
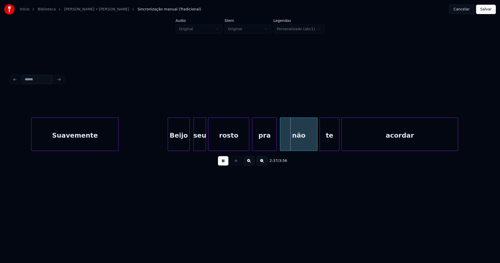
drag, startPoint x: 223, startPoint y: 165, endPoint x: 231, endPoint y: 160, distance: 9.5
click at [223, 165] on button at bounding box center [223, 160] width 10 height 9
click at [261, 146] on div "pra" at bounding box center [264, 135] width 24 height 35
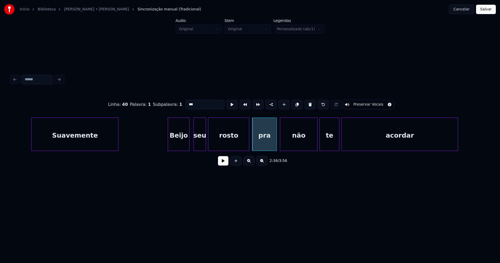
click at [185, 102] on input "***" at bounding box center [204, 104] width 39 height 9
type input "*********"
click at [221, 163] on button at bounding box center [223, 160] width 10 height 9
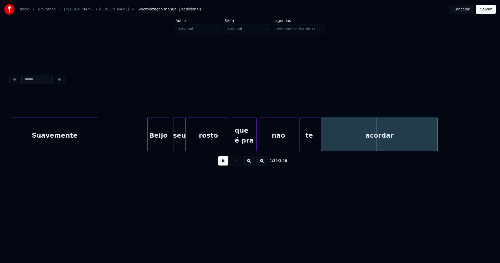
scroll to position [0, 7962]
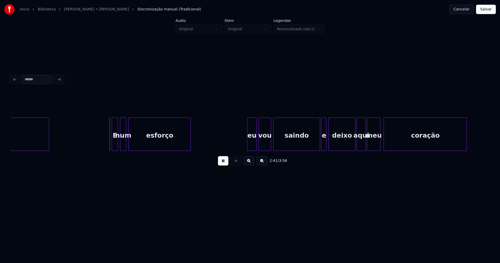
scroll to position [0, 8378]
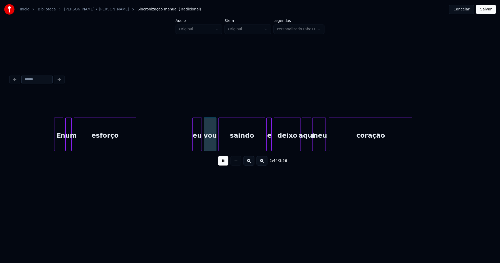
click at [56, 144] on div at bounding box center [55, 134] width 2 height 33
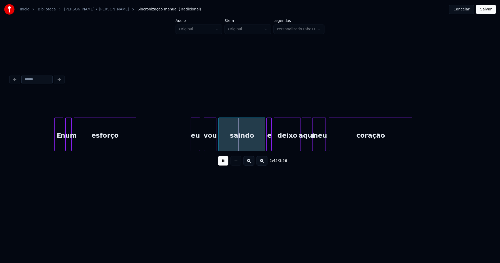
click at [196, 143] on div "eu" at bounding box center [195, 135] width 9 height 35
click at [195, 146] on div "eu" at bounding box center [194, 135] width 9 height 35
click at [201, 142] on div at bounding box center [201, 134] width 2 height 33
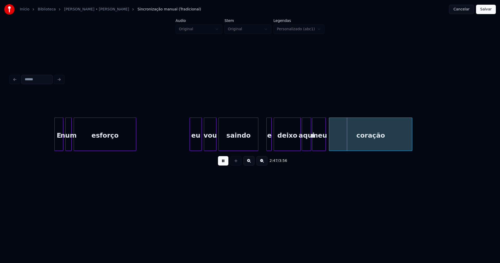
click at [257, 149] on div "E num esforço eu vou saindo e deixo aqui meu coração" at bounding box center [249, 133] width 479 height 33
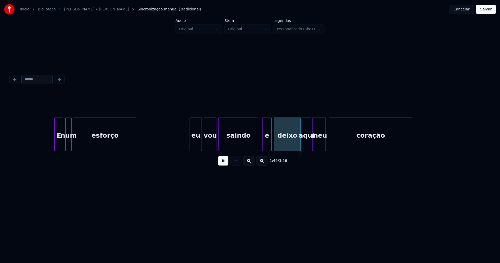
click at [263, 149] on div "E num esforço eu vou saindo e deixo aqui meu coração" at bounding box center [249, 133] width 479 height 33
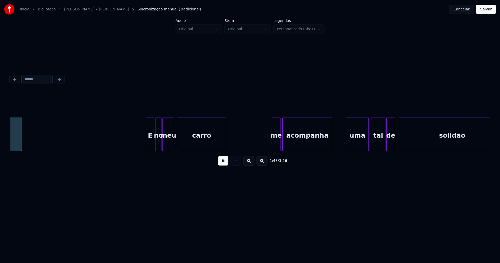
scroll to position [0, 8770]
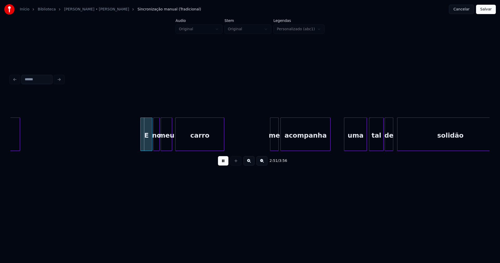
click at [141, 149] on div "E no meu carro me acompanha uma tal de solidão coração" at bounding box center [249, 133] width 479 height 33
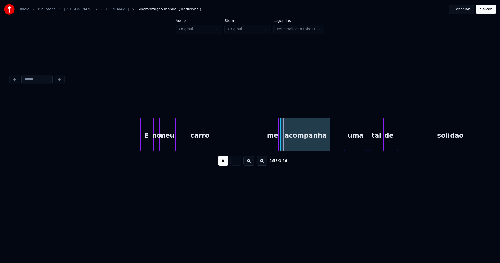
click at [267, 147] on div at bounding box center [268, 134] width 2 height 33
click at [276, 143] on div "me" at bounding box center [272, 135] width 11 height 35
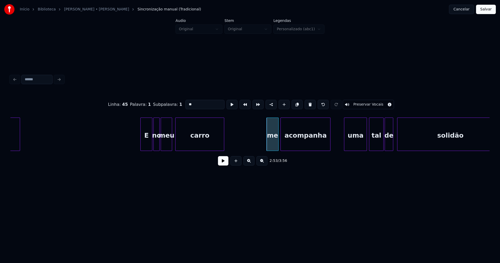
click at [188, 101] on input "**" at bounding box center [204, 104] width 39 height 9
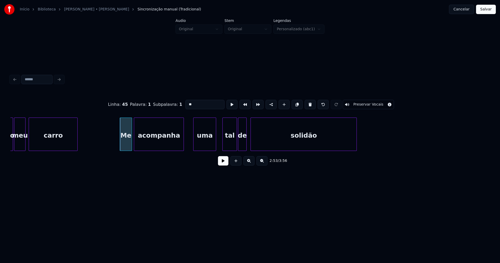
click at [205, 146] on div "uma" at bounding box center [204, 135] width 22 height 35
type input "**"
click at [222, 165] on button at bounding box center [223, 160] width 10 height 9
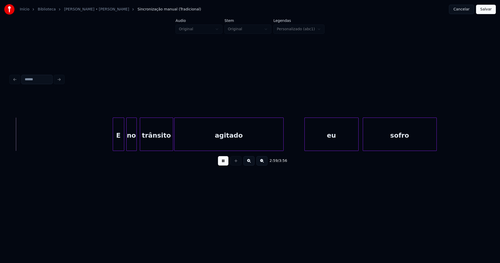
scroll to position [0, 9319]
click at [105, 145] on div at bounding box center [106, 134] width 2 height 33
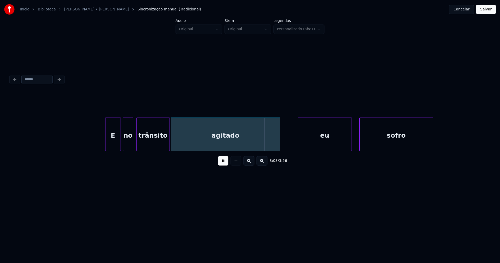
click at [324, 144] on div "eu" at bounding box center [325, 135] width 54 height 35
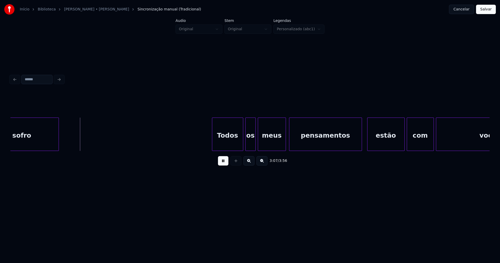
scroll to position [0, 9734]
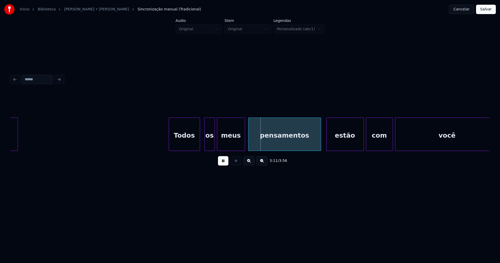
click at [189, 150] on div "sofro Todos os meus pensamentos estão com você" at bounding box center [249, 133] width 479 height 33
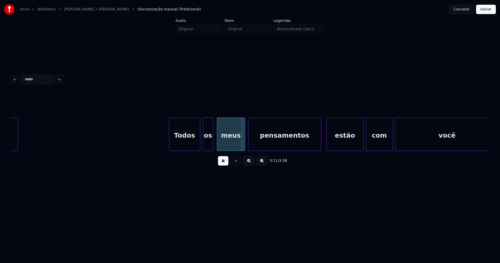
click at [207, 146] on div "os" at bounding box center [208, 135] width 10 height 35
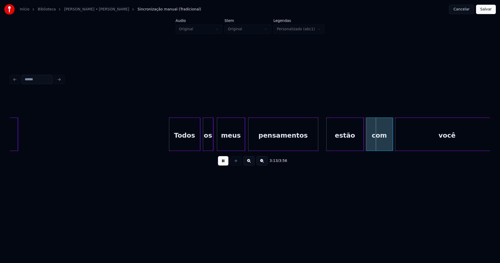
click at [317, 146] on div at bounding box center [317, 134] width 2 height 33
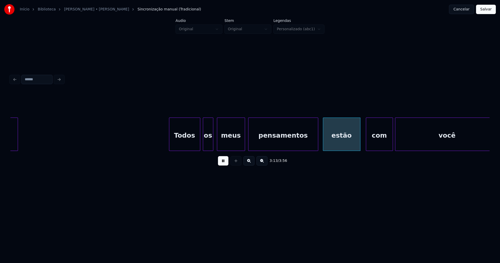
click at [334, 145] on div "estão" at bounding box center [341, 135] width 37 height 35
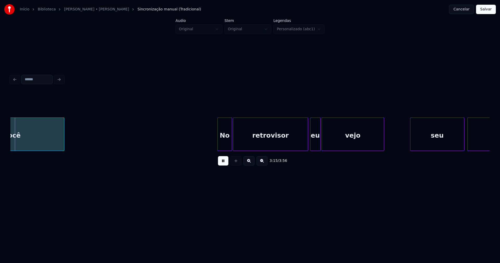
scroll to position [0, 10171]
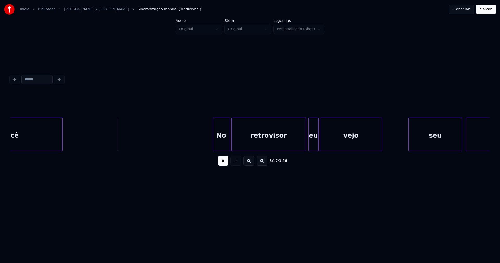
click at [214, 148] on div "No" at bounding box center [221, 133] width 18 height 33
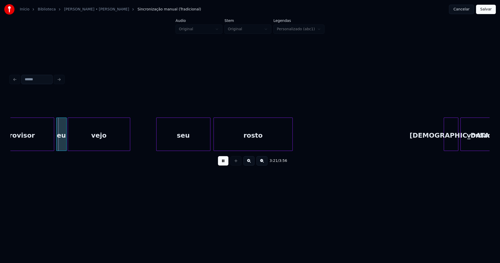
scroll to position [0, 10457]
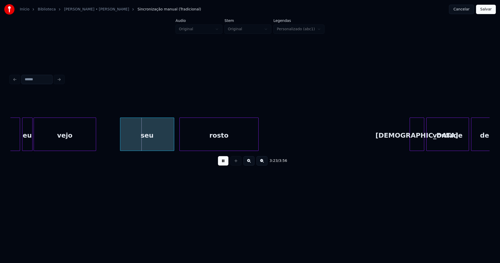
click at [142, 143] on div "seu" at bounding box center [147, 135] width 54 height 35
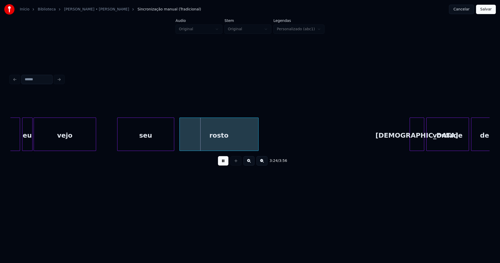
click at [118, 142] on div at bounding box center [118, 134] width 2 height 33
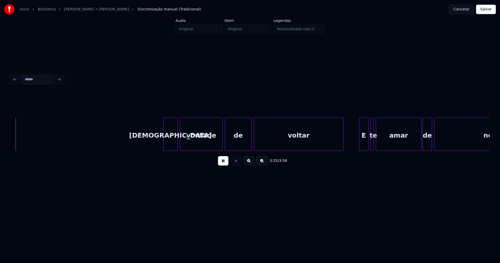
scroll to position [0, 10713]
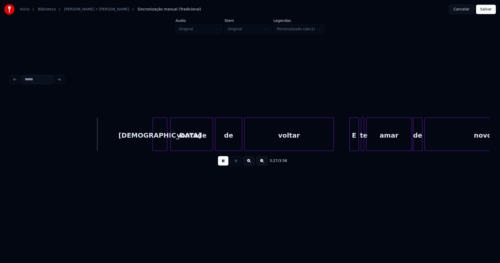
click at [161, 142] on div "Dá" at bounding box center [160, 135] width 14 height 35
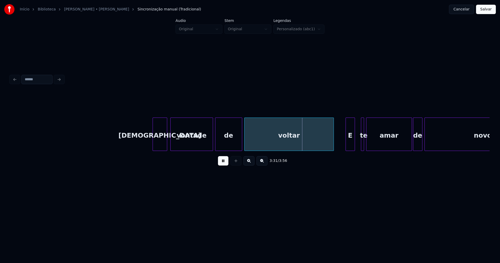
click at [350, 143] on div "E" at bounding box center [350, 135] width 9 height 35
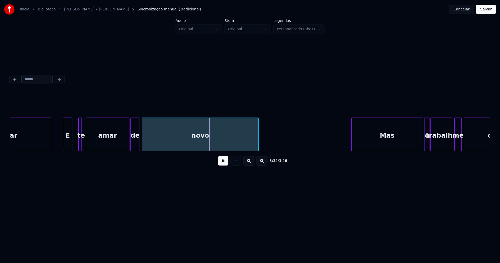
scroll to position [0, 10982]
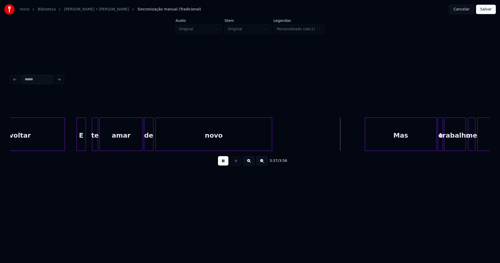
click at [98, 143] on div at bounding box center [97, 134] width 2 height 33
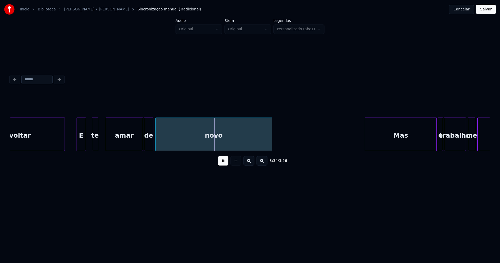
click at [107, 138] on div at bounding box center [107, 134] width 2 height 33
click at [103, 139] on div at bounding box center [103, 134] width 2 height 33
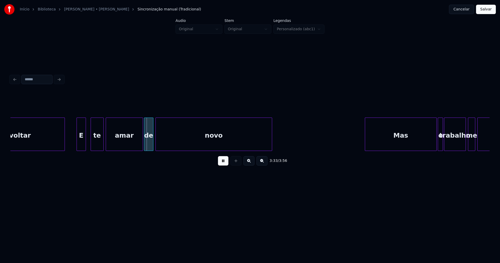
click at [91, 142] on div at bounding box center [92, 134] width 2 height 33
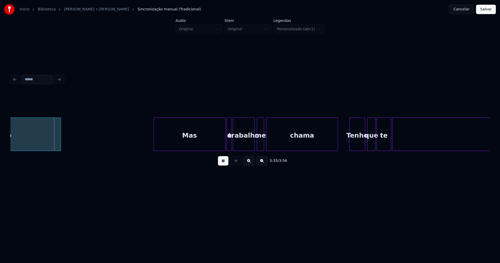
scroll to position [0, 11227]
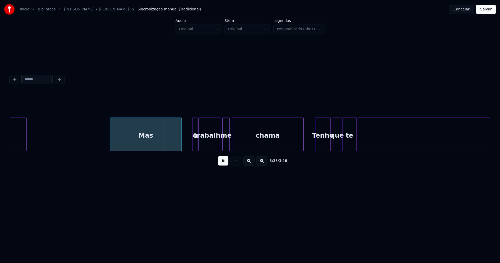
click at [144, 143] on div "Mas" at bounding box center [145, 135] width 71 height 35
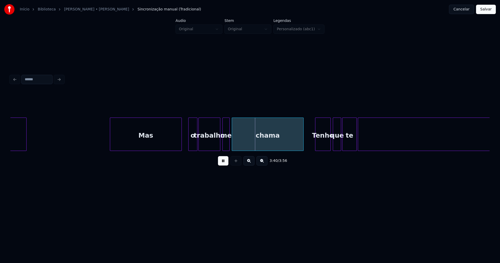
click at [190, 146] on div at bounding box center [189, 134] width 2 height 33
click at [184, 141] on div at bounding box center [185, 134] width 2 height 33
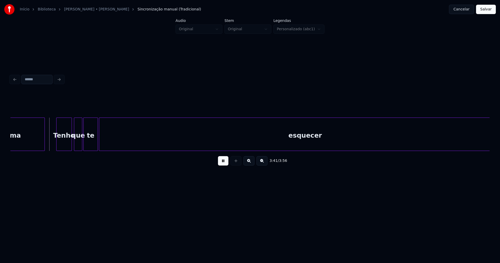
scroll to position [0, 11486]
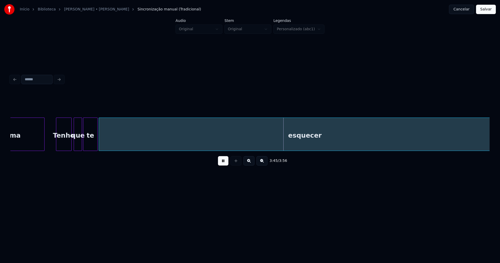
drag, startPoint x: 222, startPoint y: 165, endPoint x: 391, endPoint y: 147, distance: 169.7
click at [222, 165] on button at bounding box center [223, 160] width 10 height 9
drag, startPoint x: 463, startPoint y: 153, endPoint x: 472, endPoint y: 150, distance: 9.2
click at [472, 150] on div "chama Tenho que te esquecer" at bounding box center [249, 133] width 479 height 33
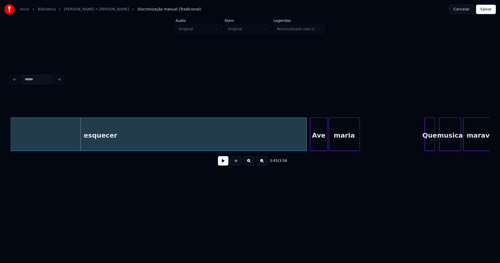
scroll to position [0, 11698]
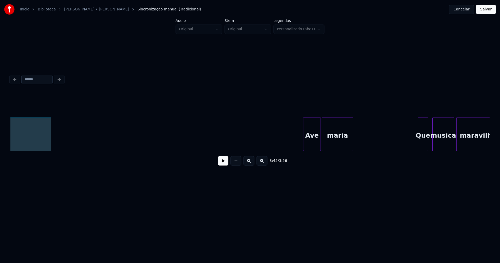
click at [49, 153] on div "3:45 / 3:56" at bounding box center [249, 130] width 479 height 79
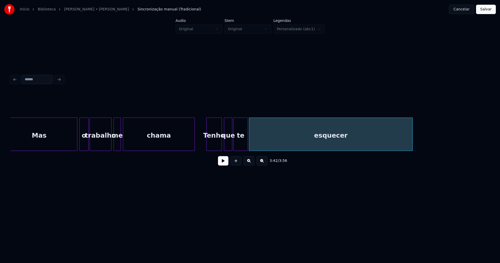
scroll to position [0, 11323]
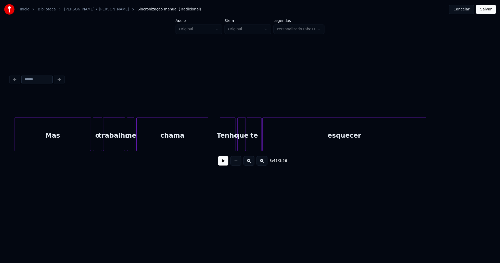
click at [223, 164] on button at bounding box center [223, 160] width 10 height 9
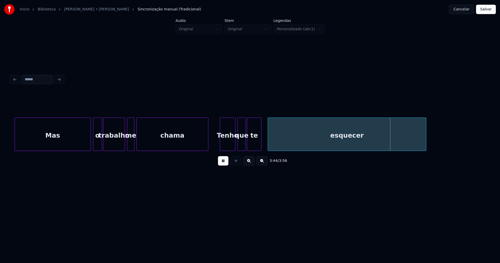
click at [269, 142] on div at bounding box center [269, 134] width 2 height 33
click at [265, 141] on div at bounding box center [264, 134] width 2 height 33
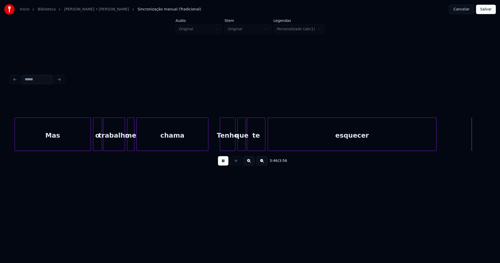
click at [435, 134] on div at bounding box center [435, 134] width 2 height 33
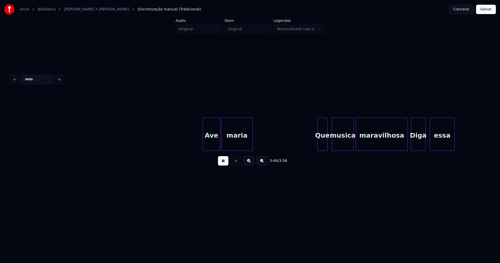
scroll to position [0, 11806]
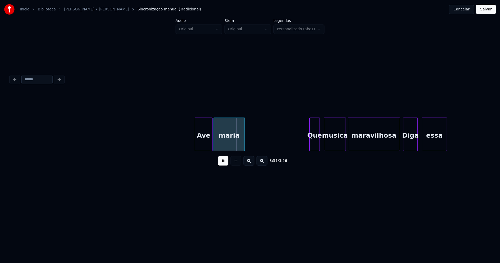
click at [223, 162] on button at bounding box center [223, 160] width 10 height 9
click at [443, 138] on div "essa" at bounding box center [434, 135] width 24 height 35
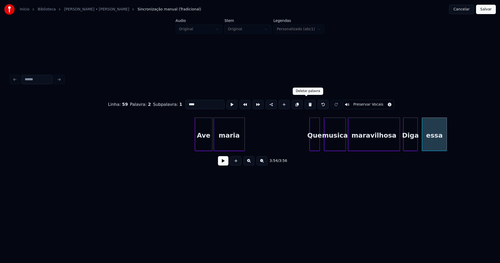
click at [306, 103] on button at bounding box center [310, 104] width 11 height 9
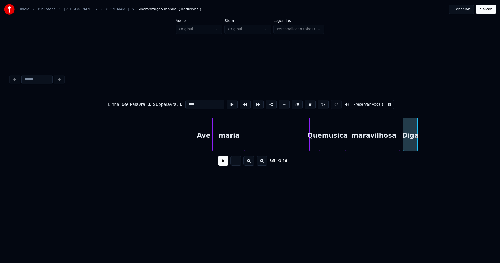
click at [306, 103] on button at bounding box center [310, 104] width 11 height 9
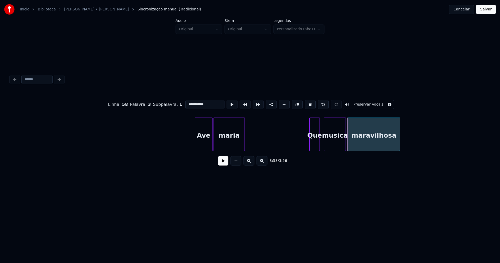
click at [306, 103] on button at bounding box center [310, 104] width 11 height 9
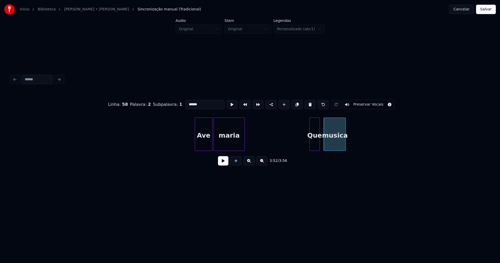
click at [306, 103] on button at bounding box center [310, 104] width 11 height 9
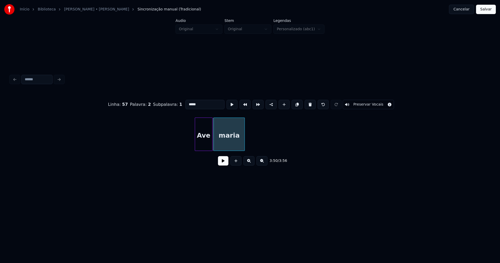
click at [306, 103] on button at bounding box center [310, 104] width 11 height 9
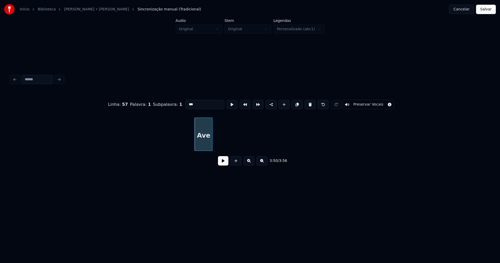
click at [306, 103] on button at bounding box center [310, 104] width 11 height 9
type input "********"
click at [488, 12] on button "Salvar" at bounding box center [486, 9] width 20 height 9
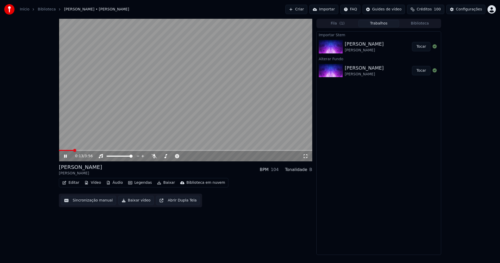
click at [306, 156] on icon at bounding box center [305, 156] width 5 height 4
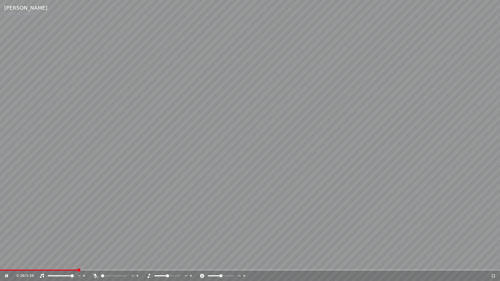
click at [494, 262] on icon at bounding box center [493, 276] width 4 height 4
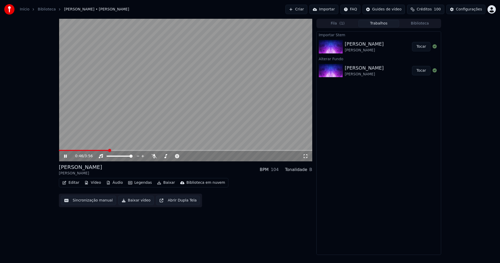
click at [64, 155] on icon at bounding box center [69, 156] width 12 height 4
